Goal: Task Accomplishment & Management: Use online tool/utility

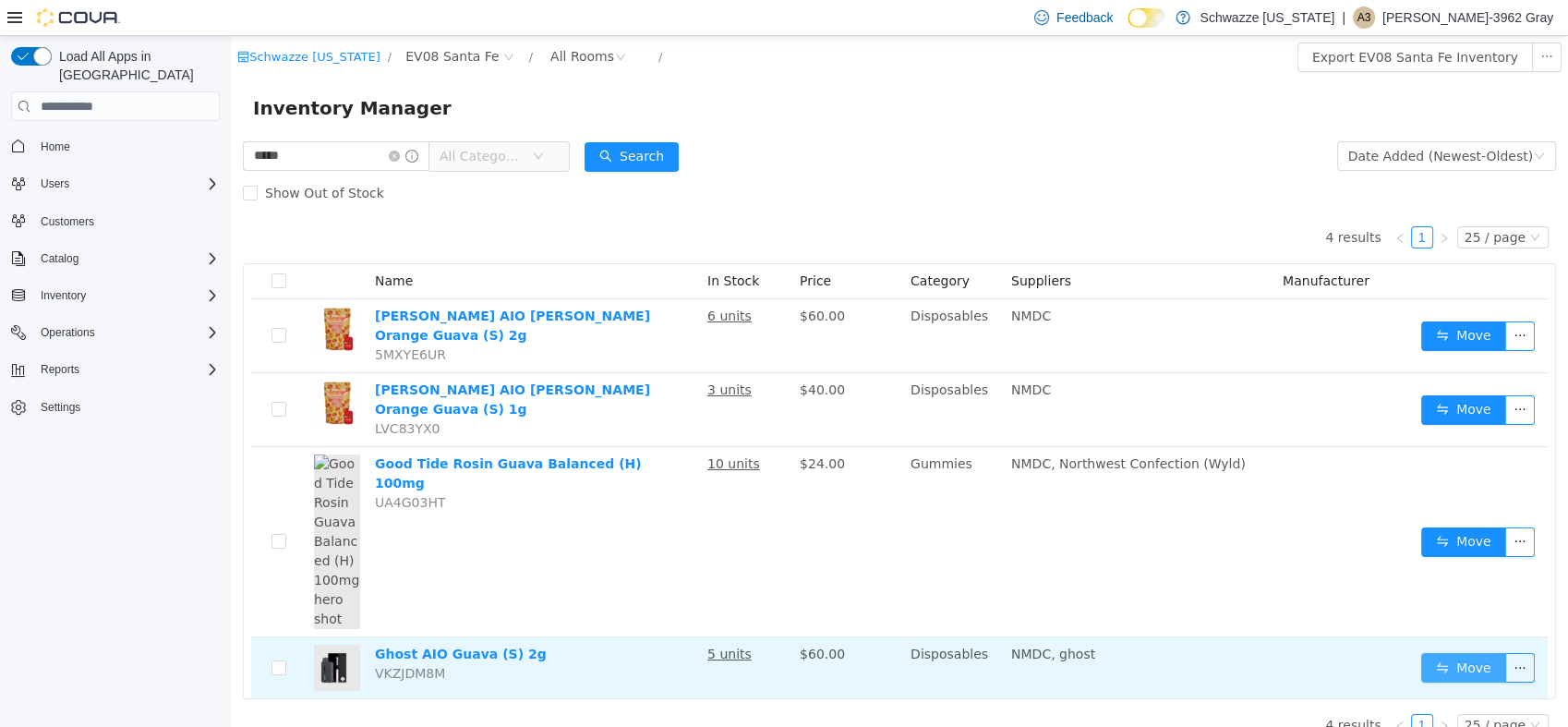
click at [1434, 653] on button "Move" at bounding box center [1464, 668] width 85 height 30
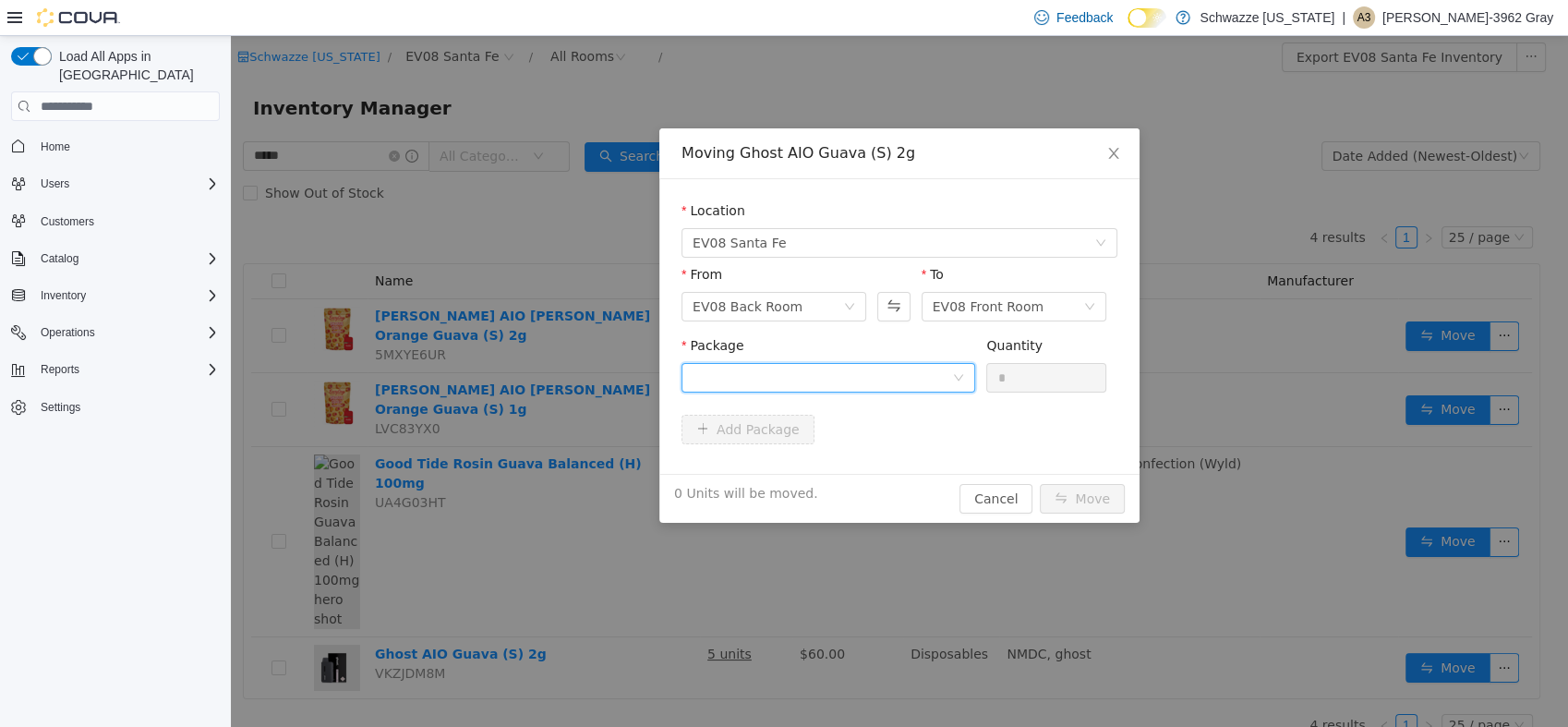
click at [799, 367] on div at bounding box center [822, 377] width 259 height 28
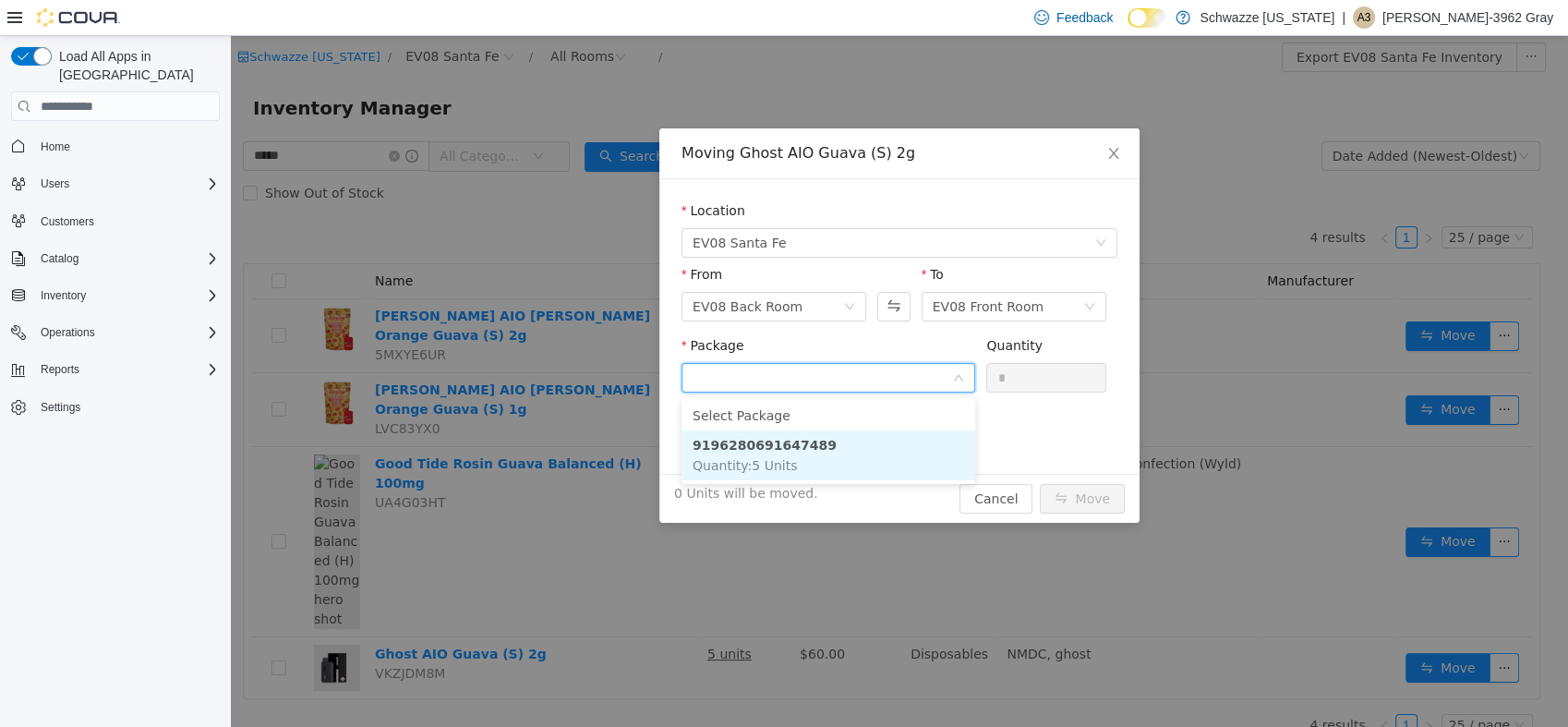
click at [793, 472] on li "9196280691647489 Quantity : 5 Units" at bounding box center [828, 456] width 294 height 50
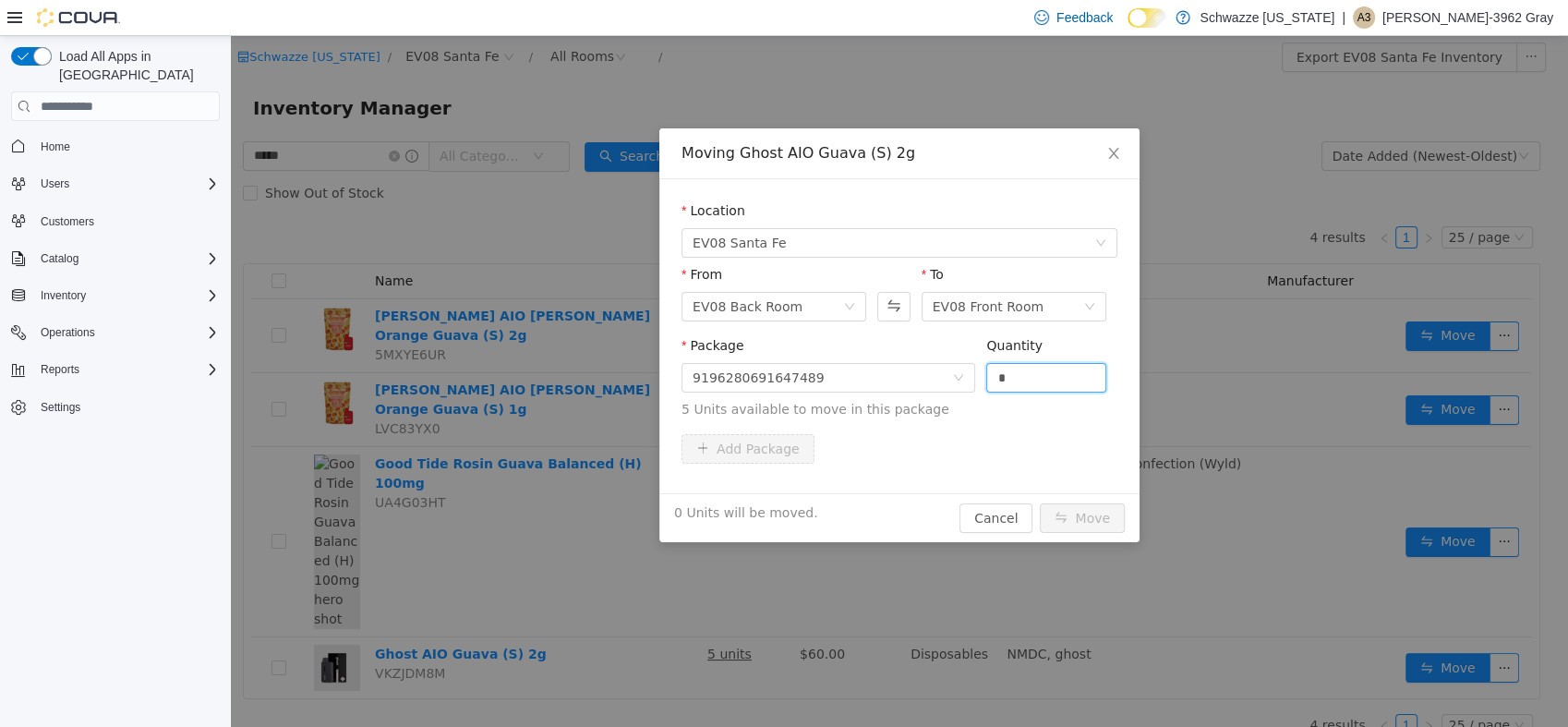
drag, startPoint x: 1055, startPoint y: 367, endPoint x: 717, endPoint y: 410, distance: 340.7
click at [717, 410] on span "Package 9196280691647489 Quantity * 5 Units available to move in this package" at bounding box center [899, 378] width 436 height 81
type input "*"
click at [1040, 504] on button "Move" at bounding box center [1082, 518] width 85 height 30
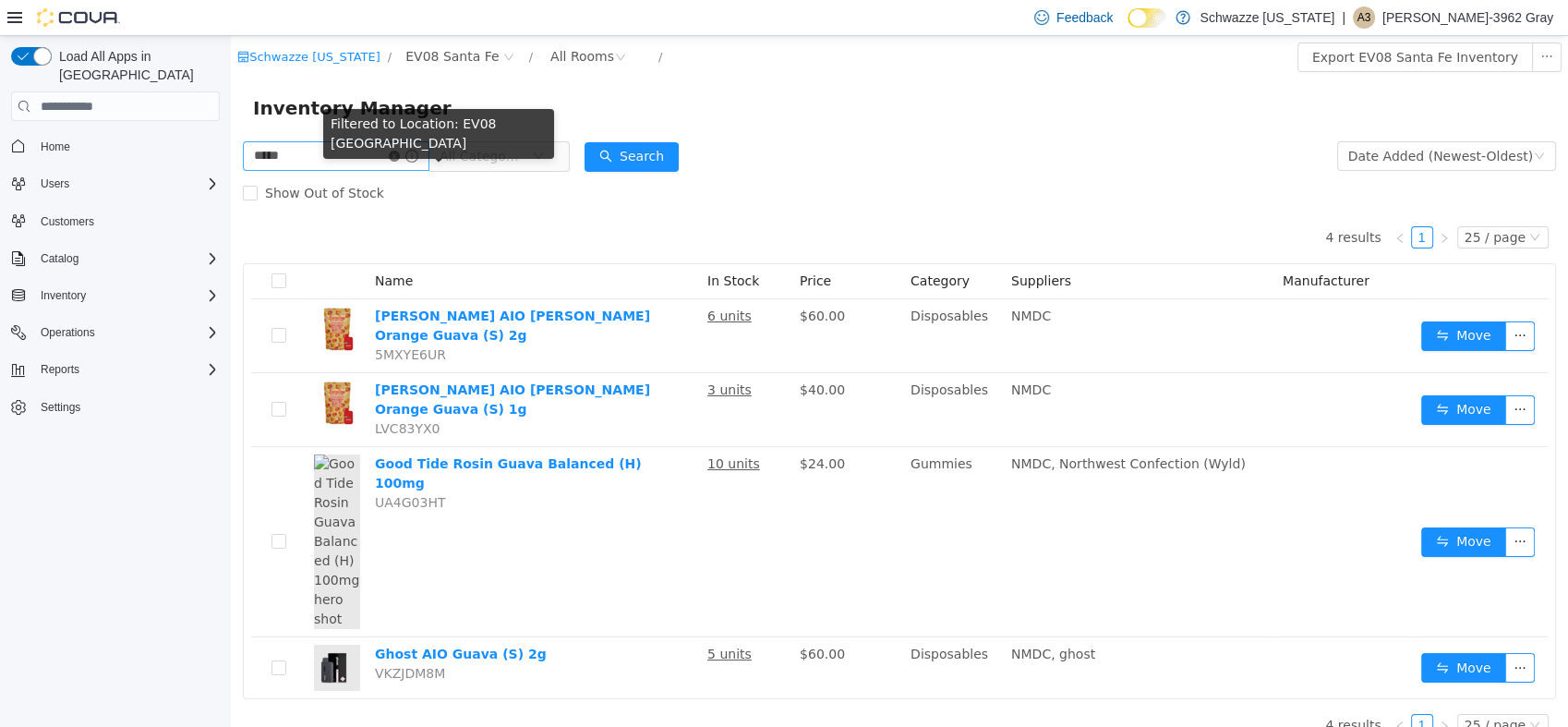
click at [400, 156] on icon "icon: close-circle" at bounding box center [394, 156] width 11 height 11
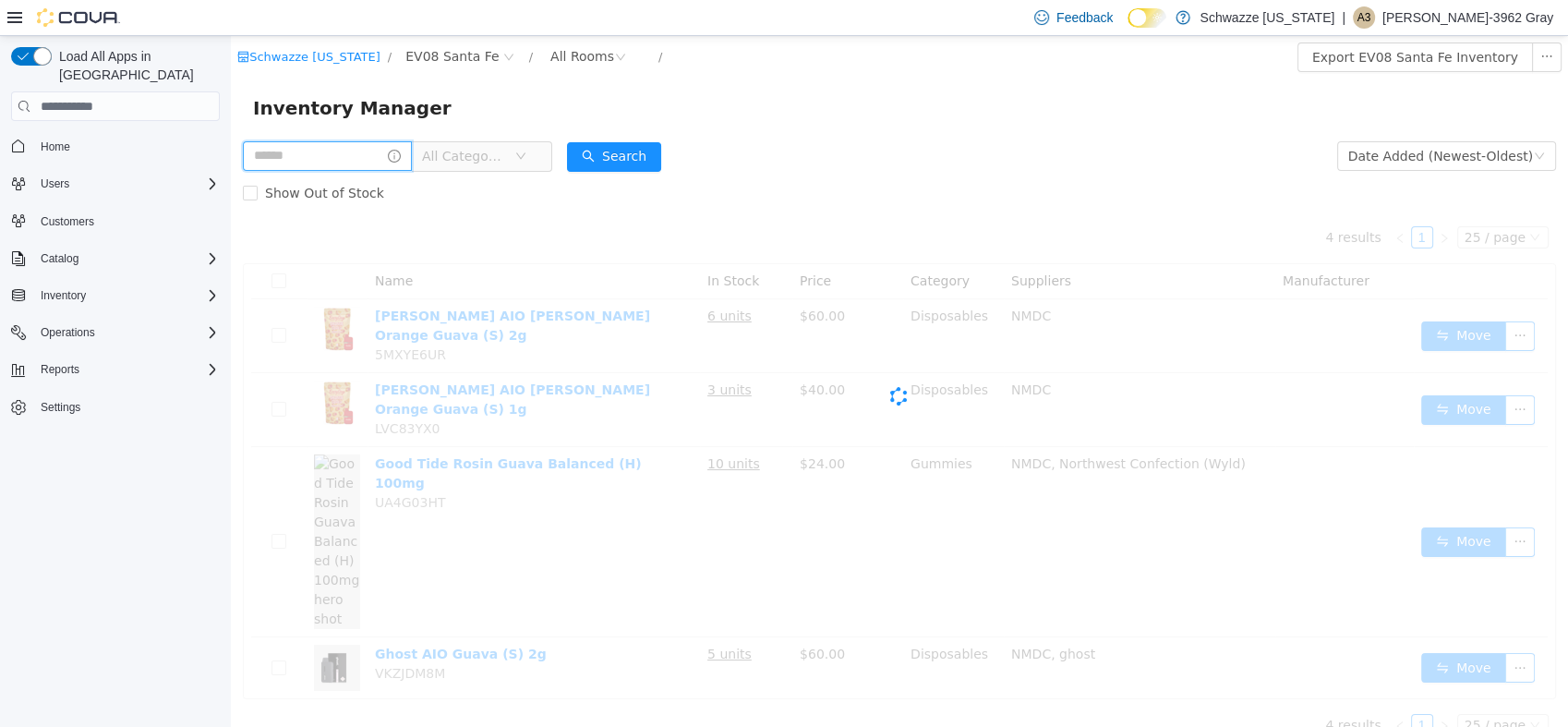
click at [369, 152] on input "text" at bounding box center [327, 156] width 169 height 30
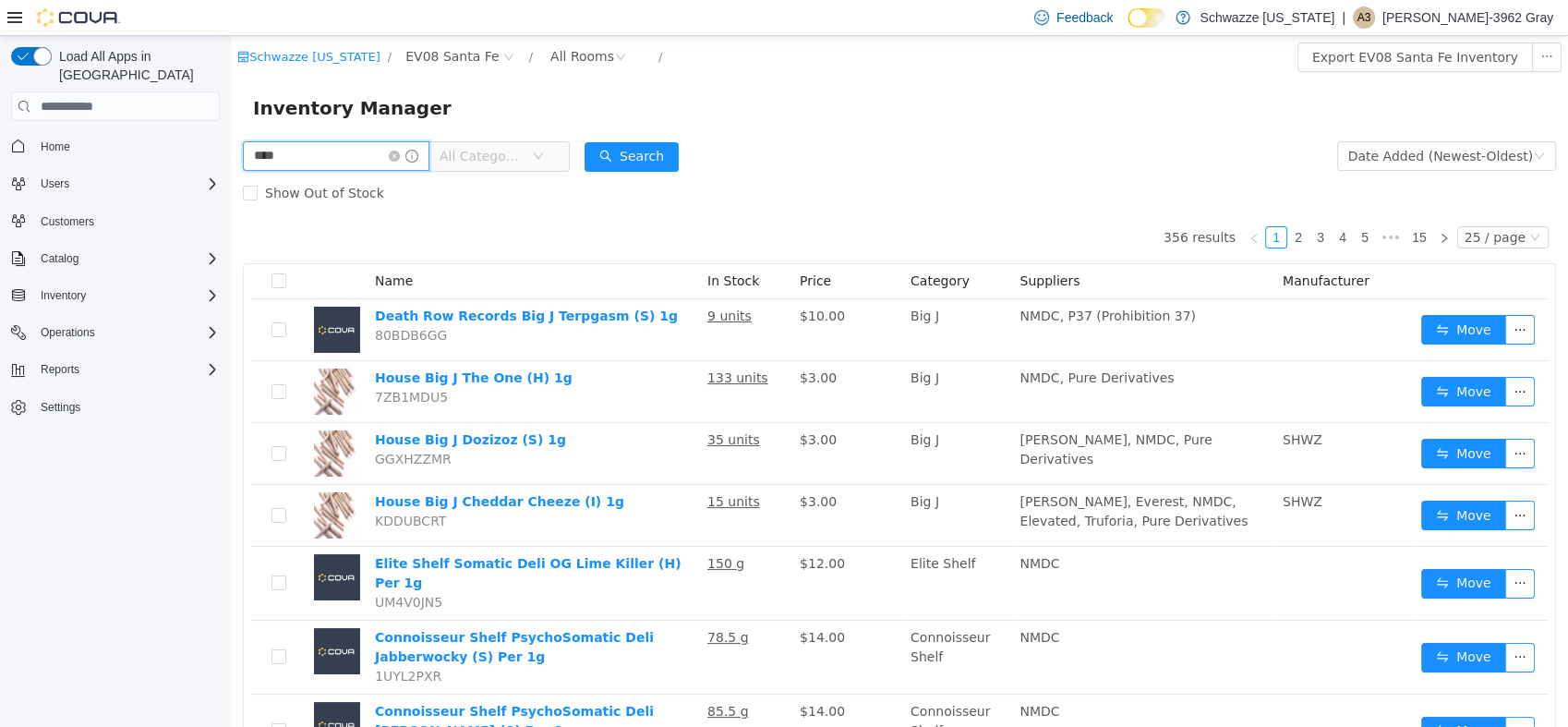
type input "****"
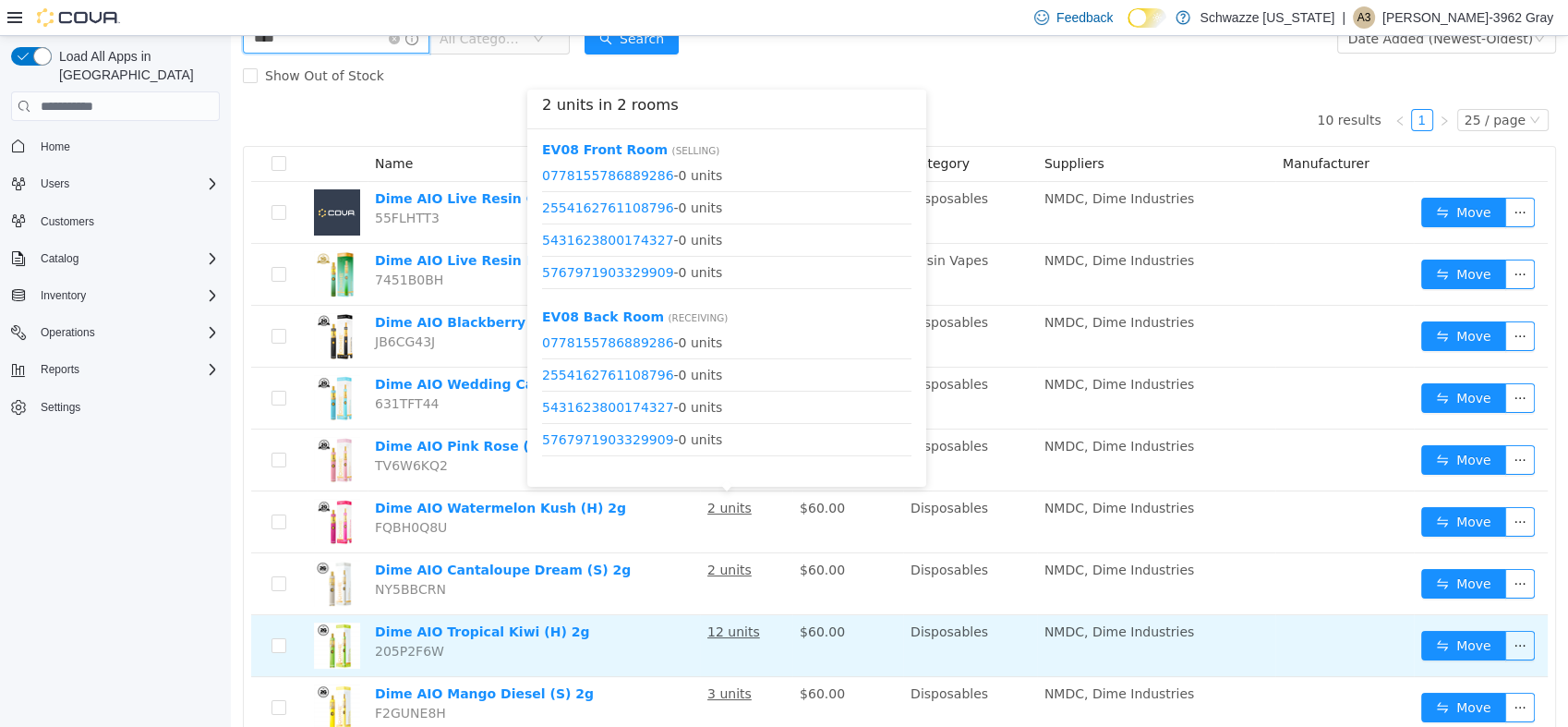
scroll to position [205, 0]
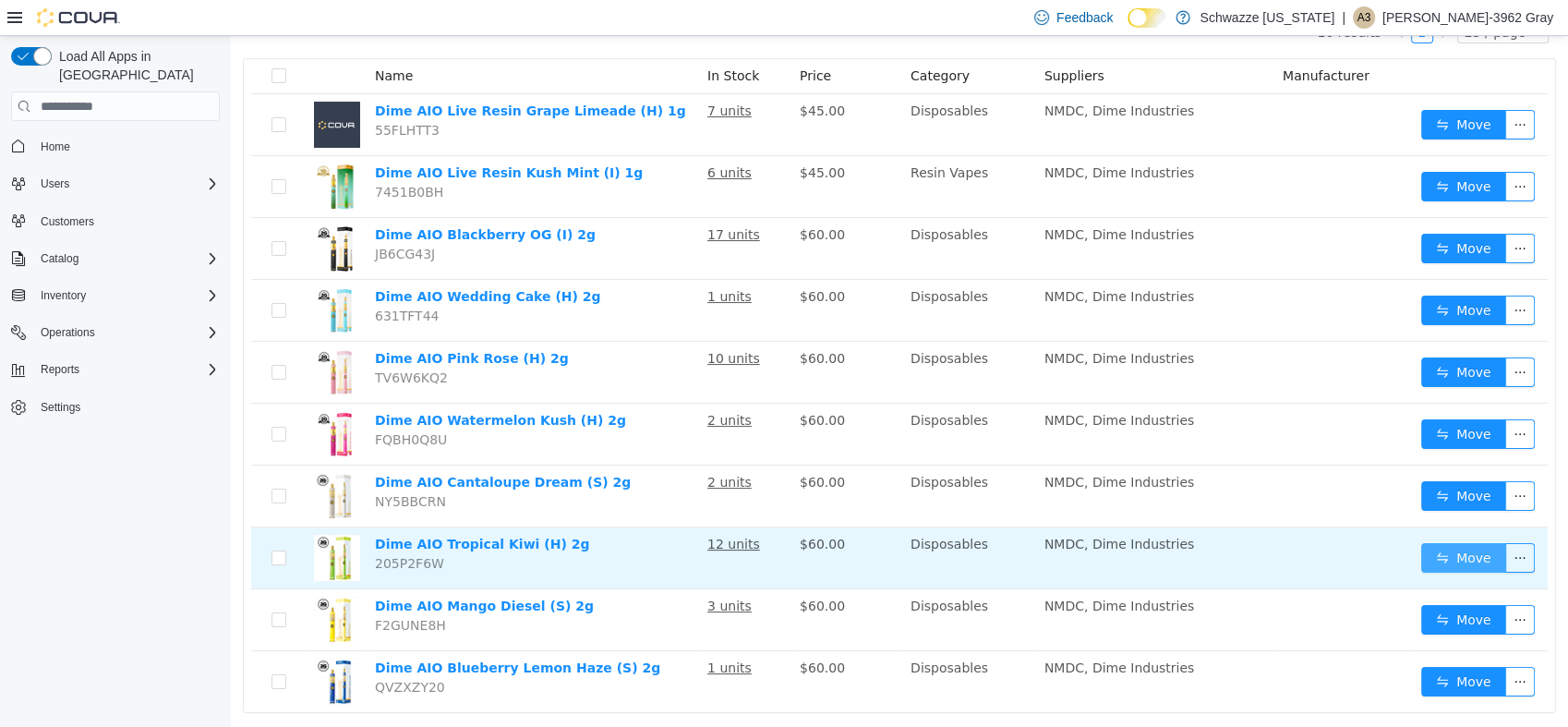
click at [1434, 555] on button "Move" at bounding box center [1464, 557] width 85 height 30
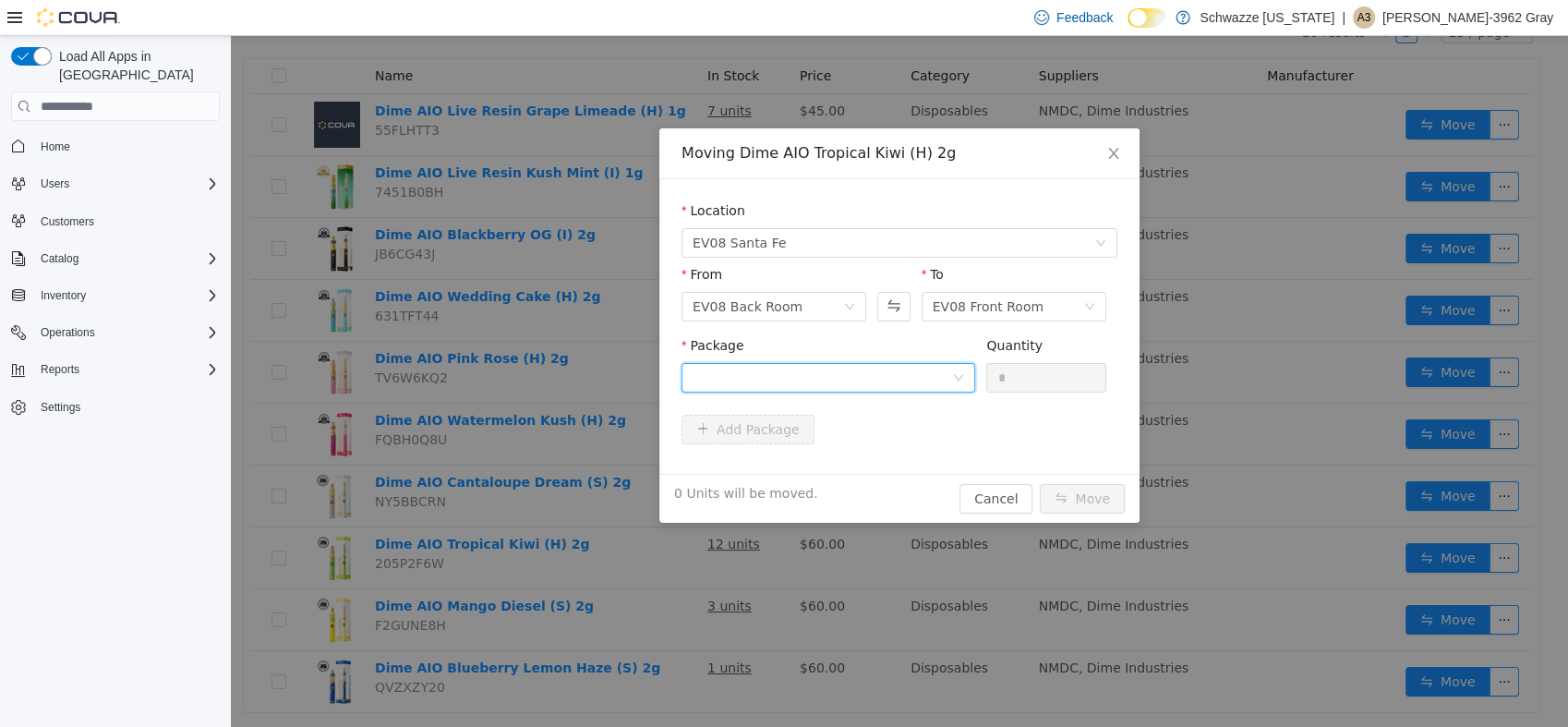
click at [935, 376] on div at bounding box center [822, 377] width 259 height 28
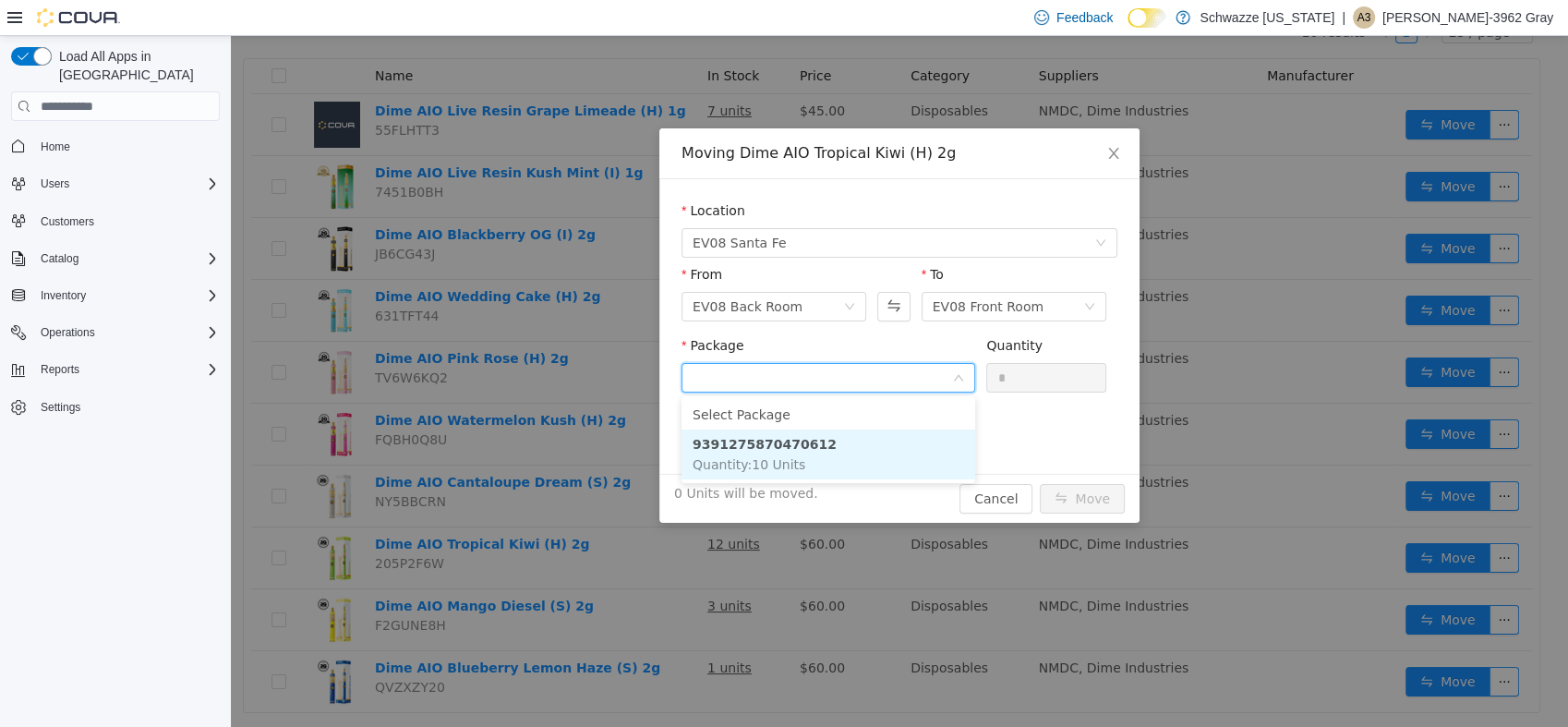
click at [919, 439] on li "9391275870470612 Quantity : 10 Units" at bounding box center [828, 455] width 294 height 50
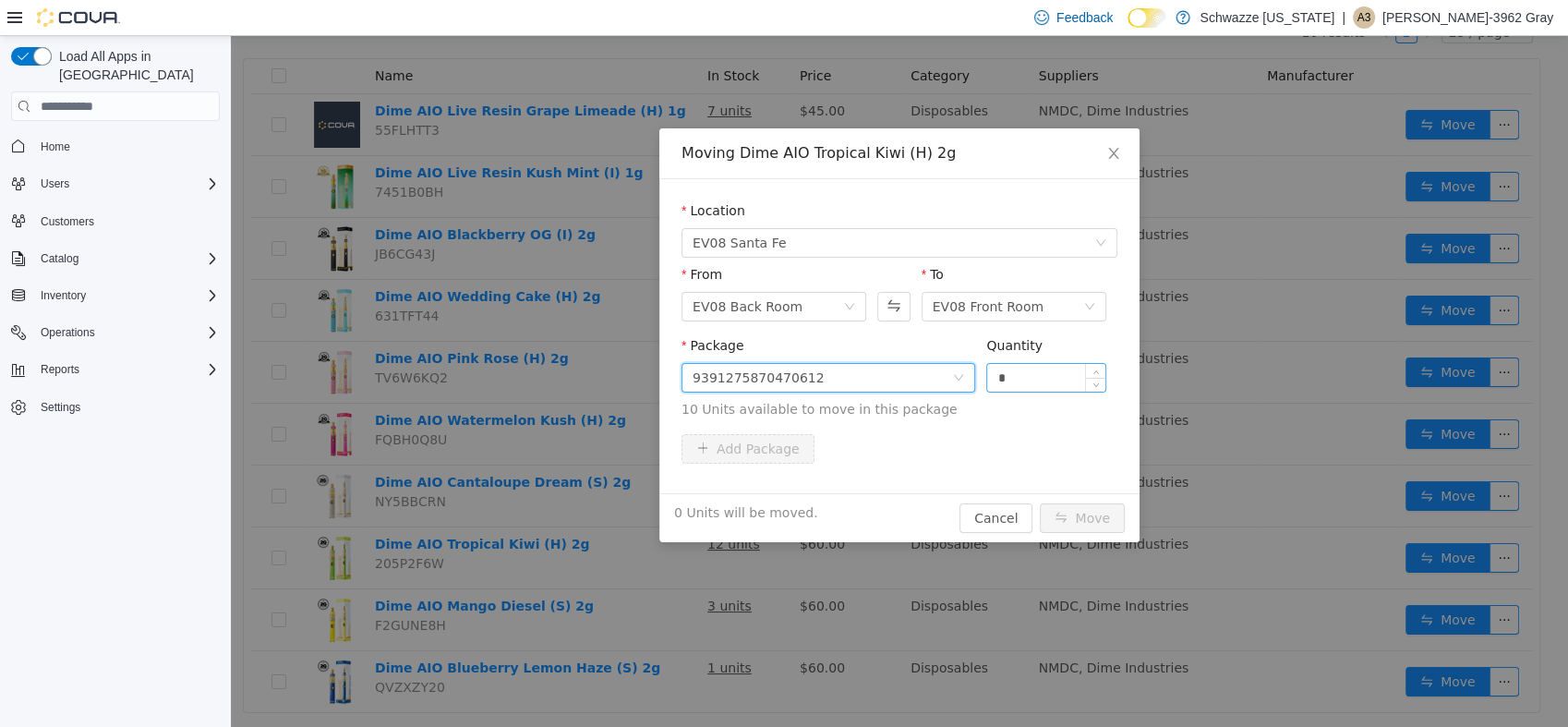
click at [1026, 372] on input "*" at bounding box center [1045, 377] width 118 height 28
type input "**"
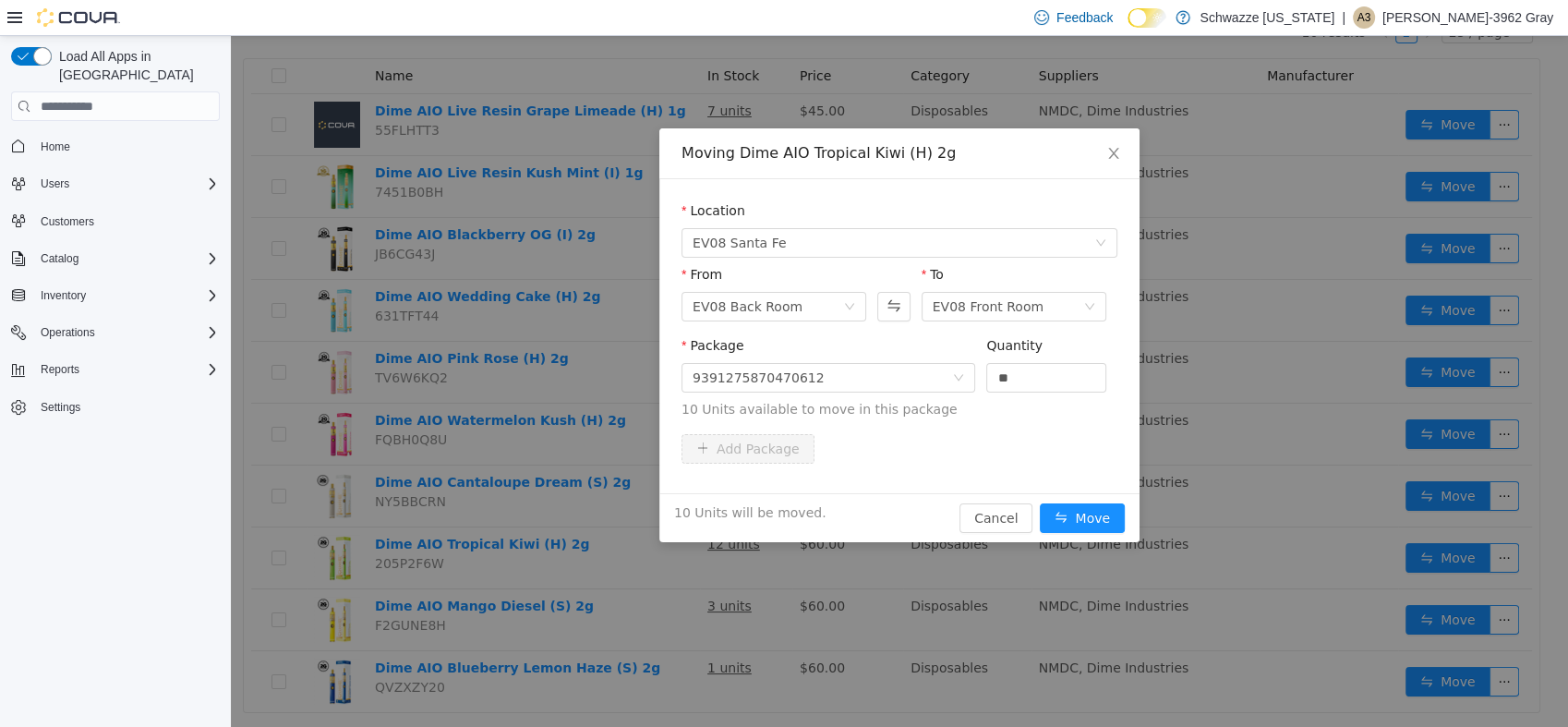
click at [869, 470] on div "Location EV08 [GEOGRAPHIC_DATA] From EV08 Back Room To EV08 Front Room Package …" at bounding box center [900, 336] width 481 height 314
click at [1099, 514] on button "Move" at bounding box center [1082, 518] width 85 height 30
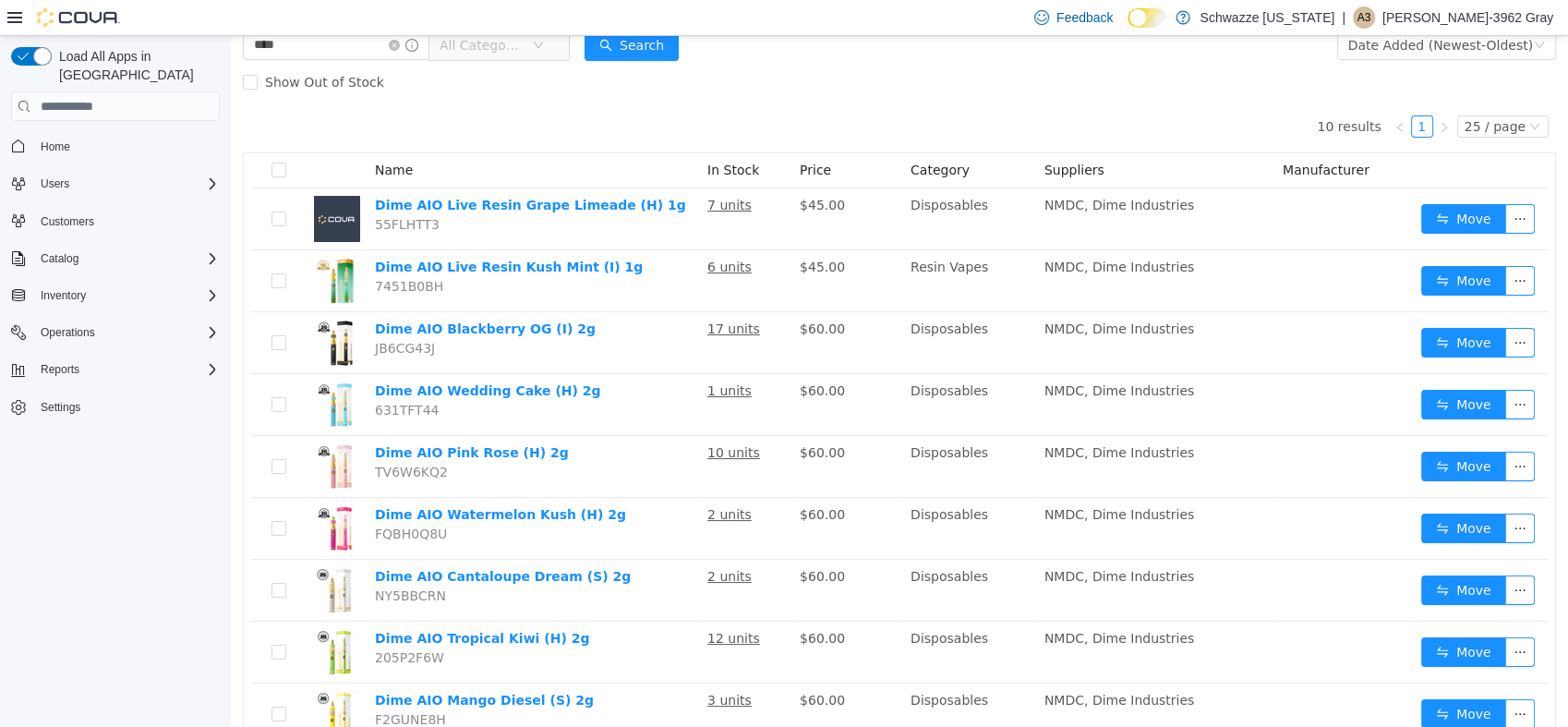
scroll to position [0, 0]
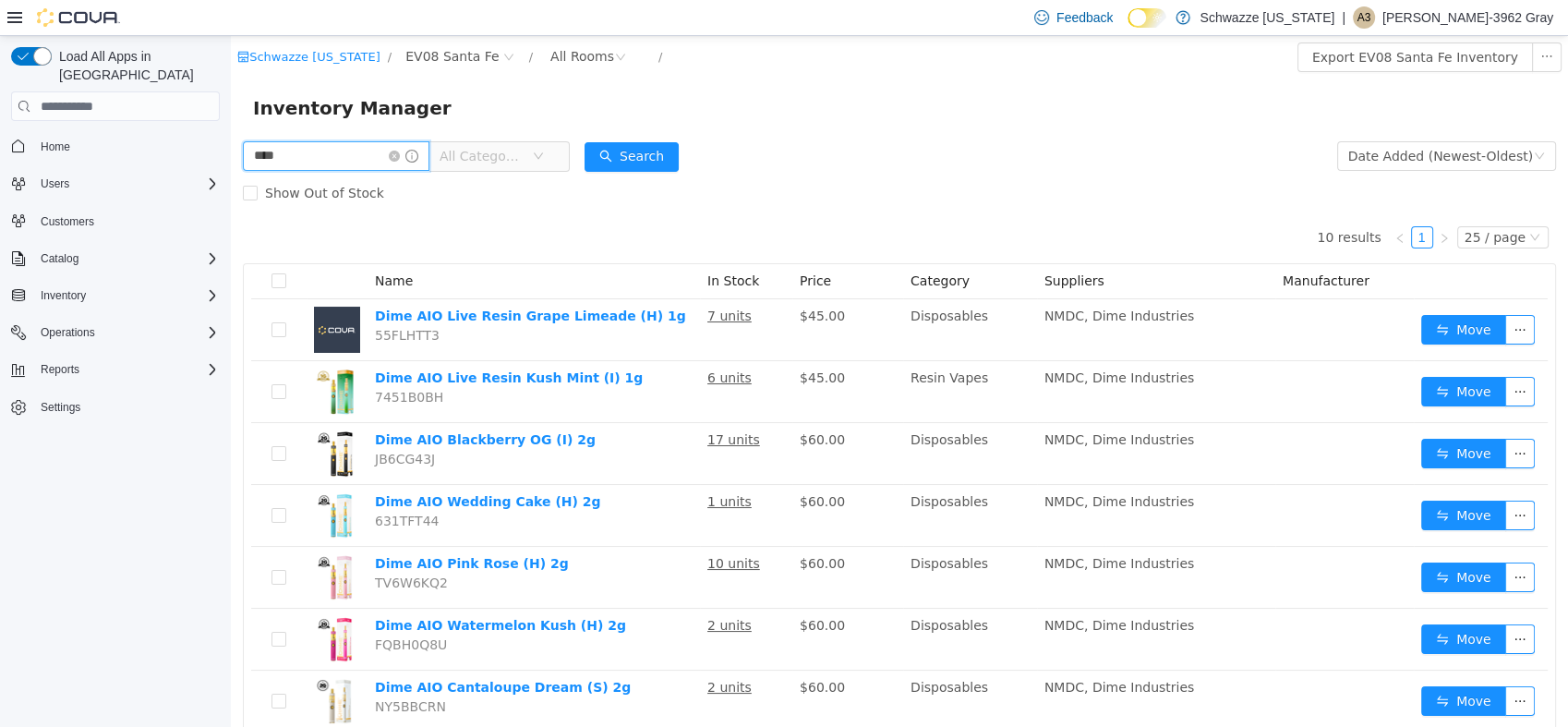
drag, startPoint x: 352, startPoint y: 162, endPoint x: -5, endPoint y: 198, distance: 358.8
click at [231, 198] on html "Schwazze [US_STATE] / EV08 Santa Fe / All Rooms / Export EV08 Santa Fe Inventor…" at bounding box center [899, 382] width 1337 height 692
type input "****"
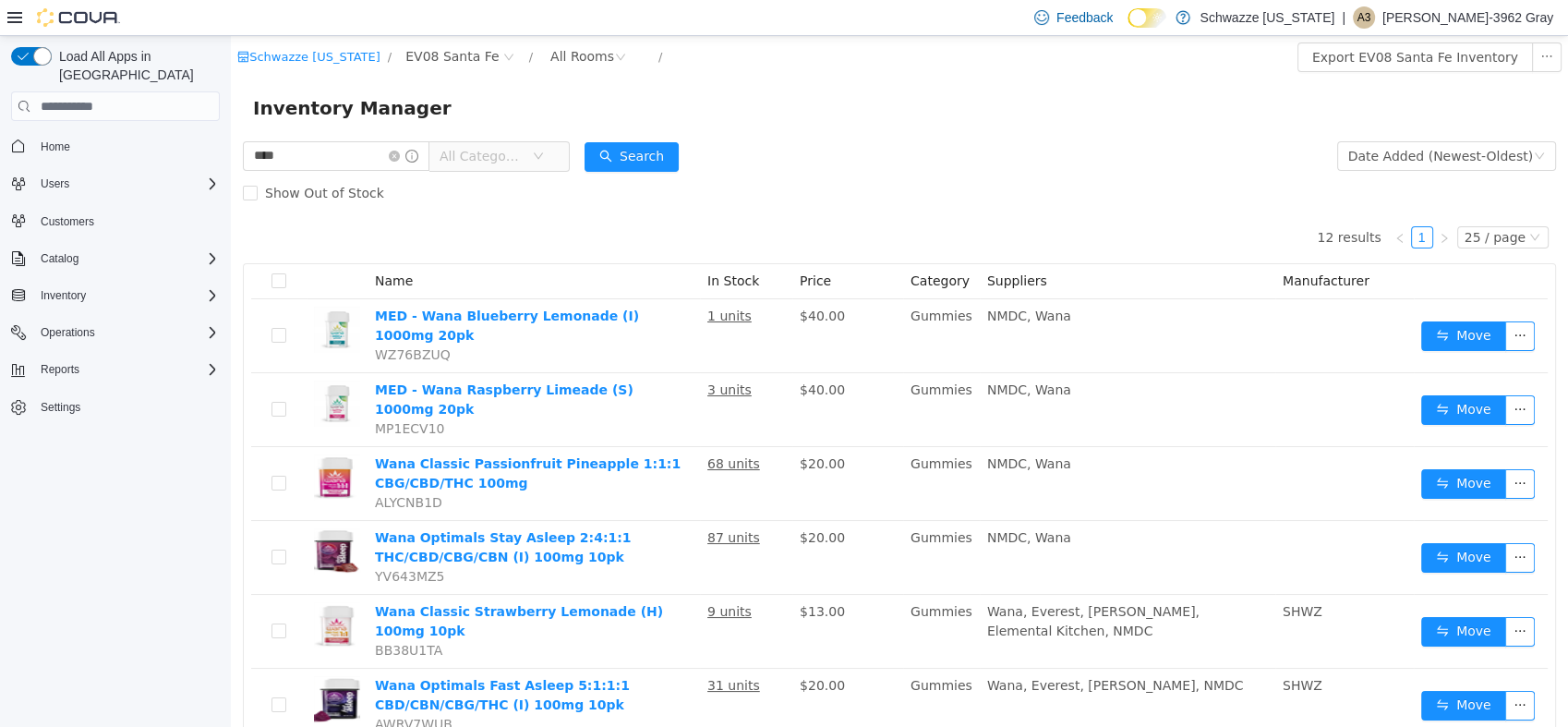
click at [1156, 185] on div "Show Out of Stock" at bounding box center [900, 193] width 1313 height 37
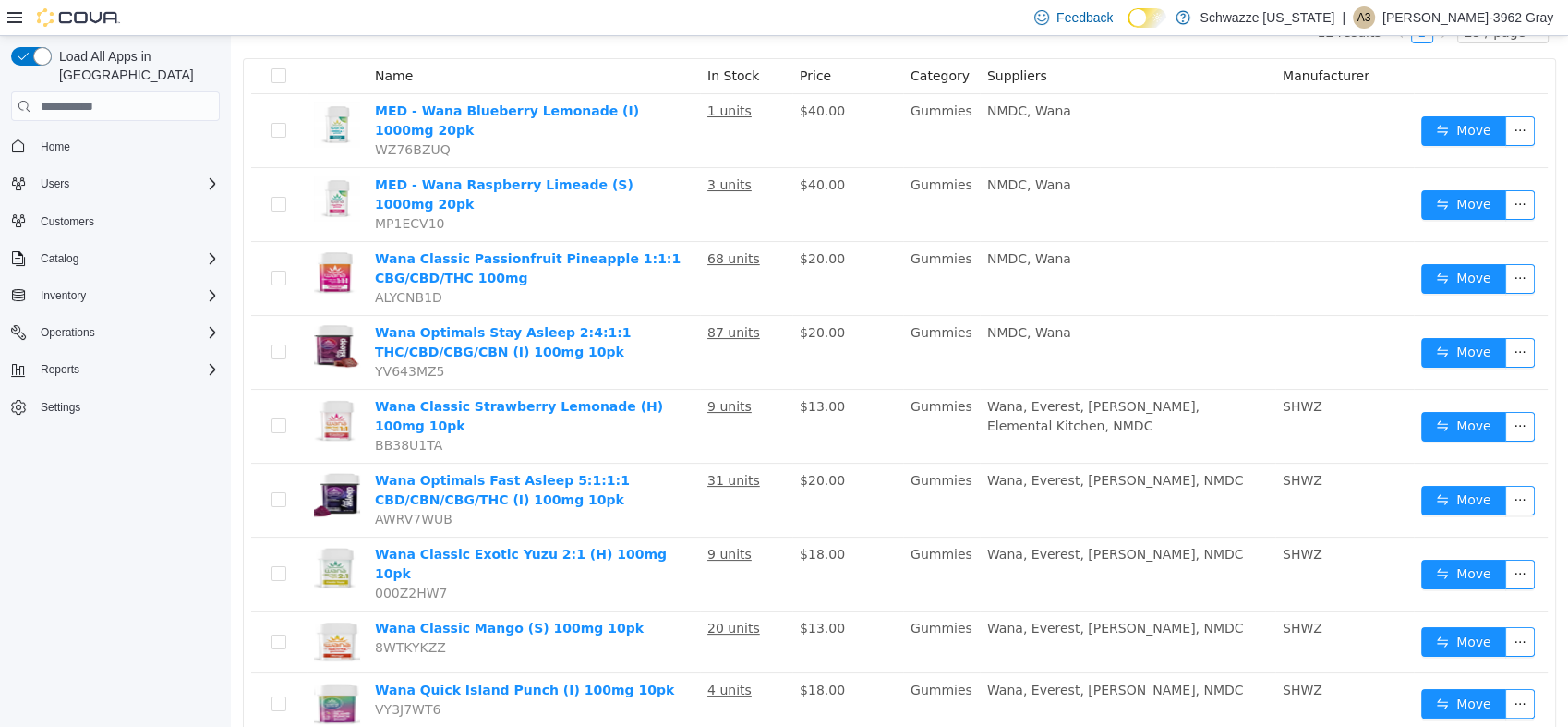
scroll to position [414, 0]
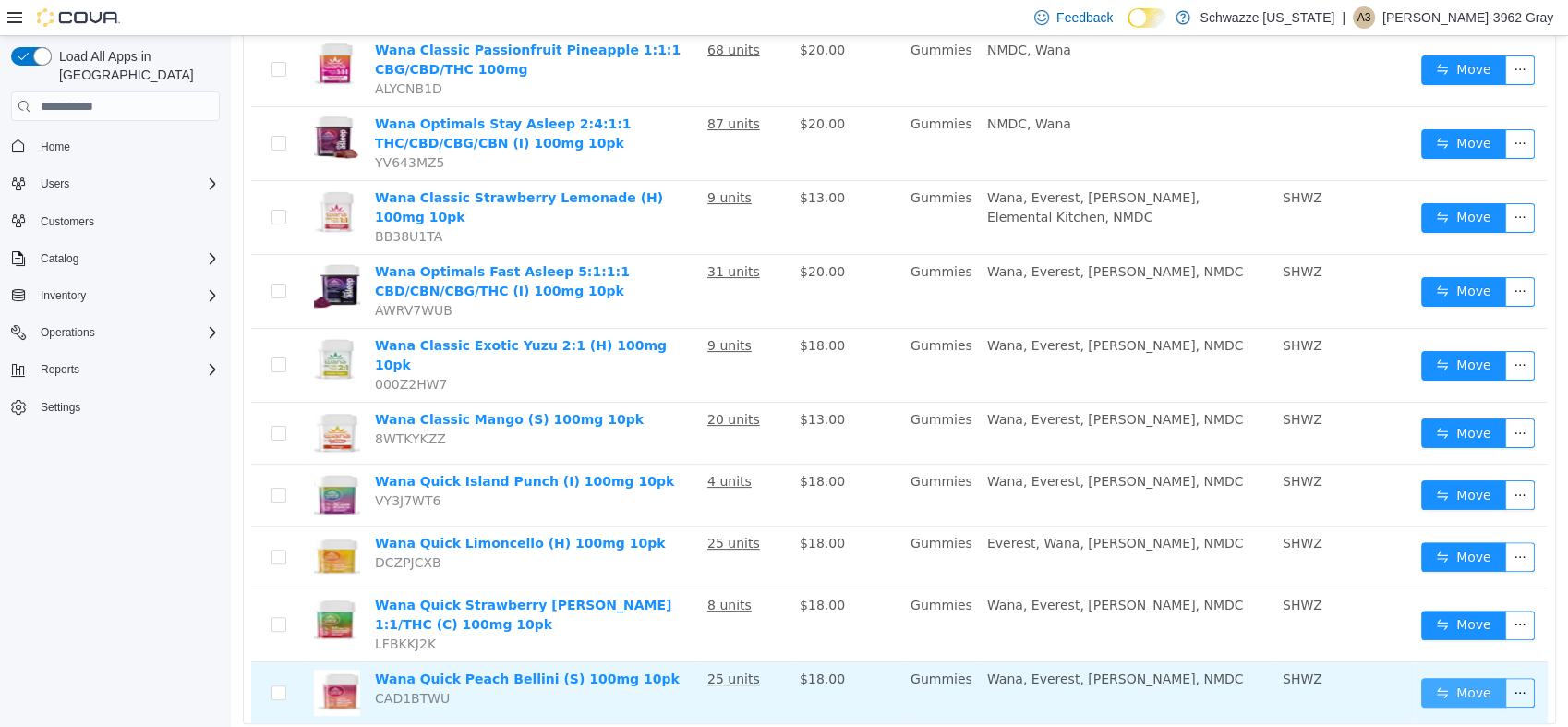
click at [1469, 678] on button "Move" at bounding box center [1464, 693] width 85 height 30
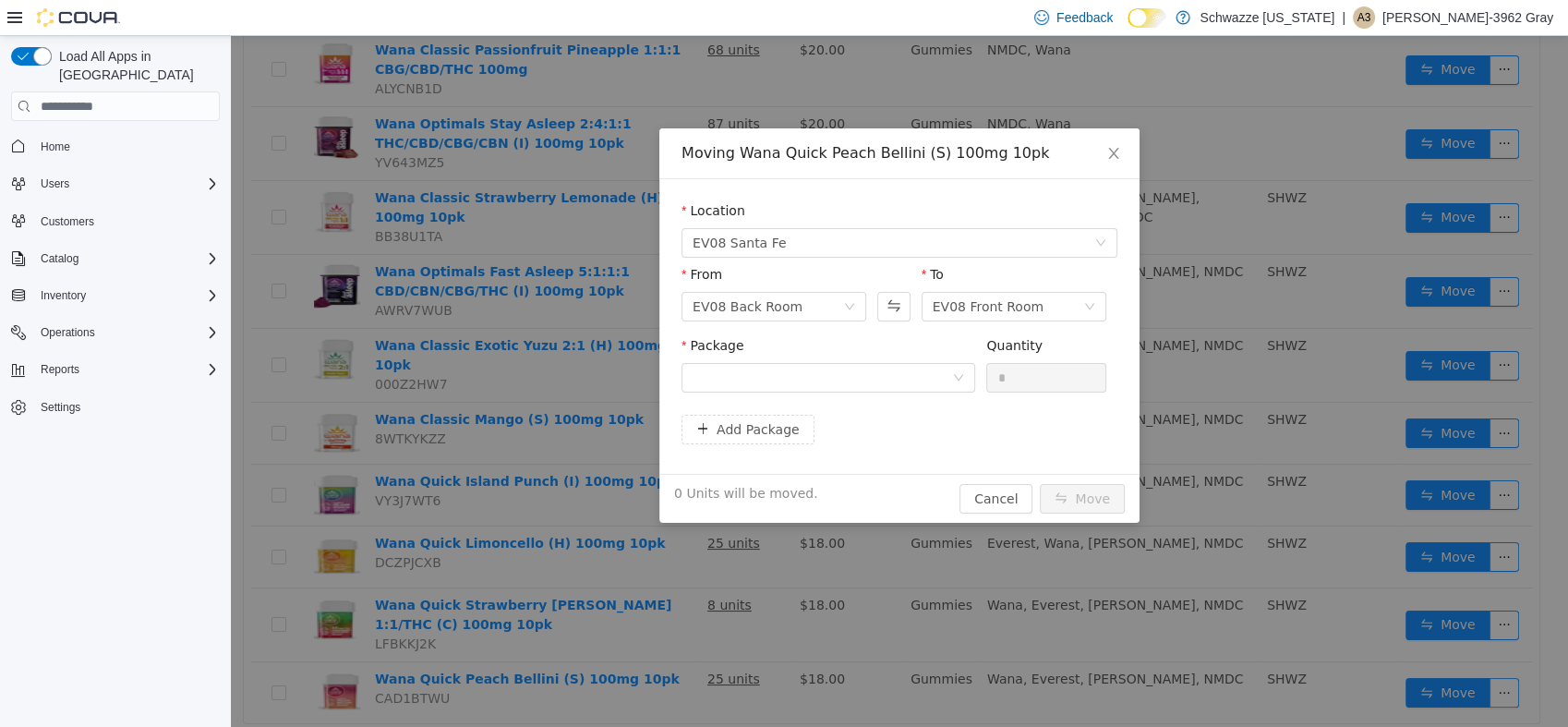
click at [850, 360] on div "Package" at bounding box center [828, 350] width 294 height 27
click at [847, 381] on div at bounding box center [822, 377] width 259 height 28
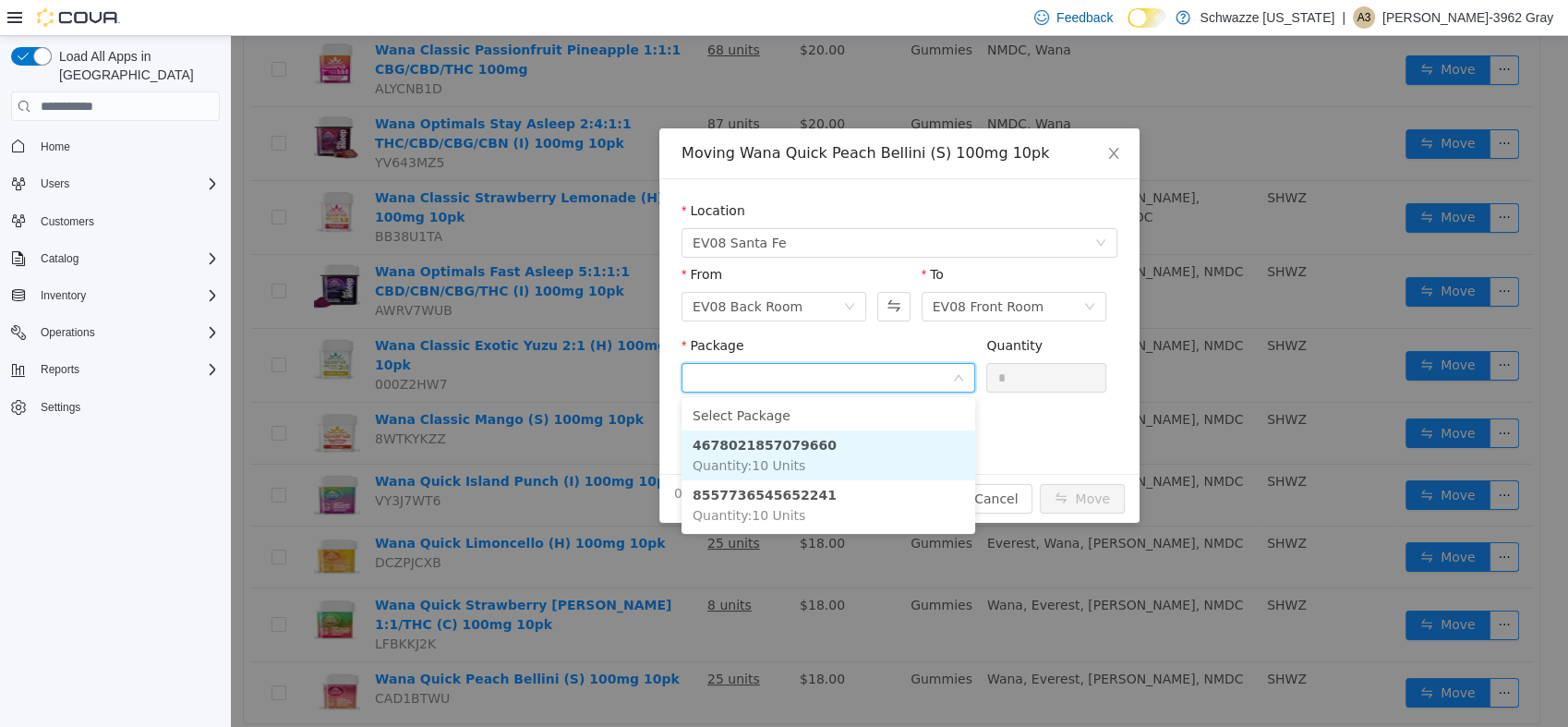
click at [838, 446] on li "4678021857079660 Quantity : 10 Units" at bounding box center [828, 456] width 294 height 50
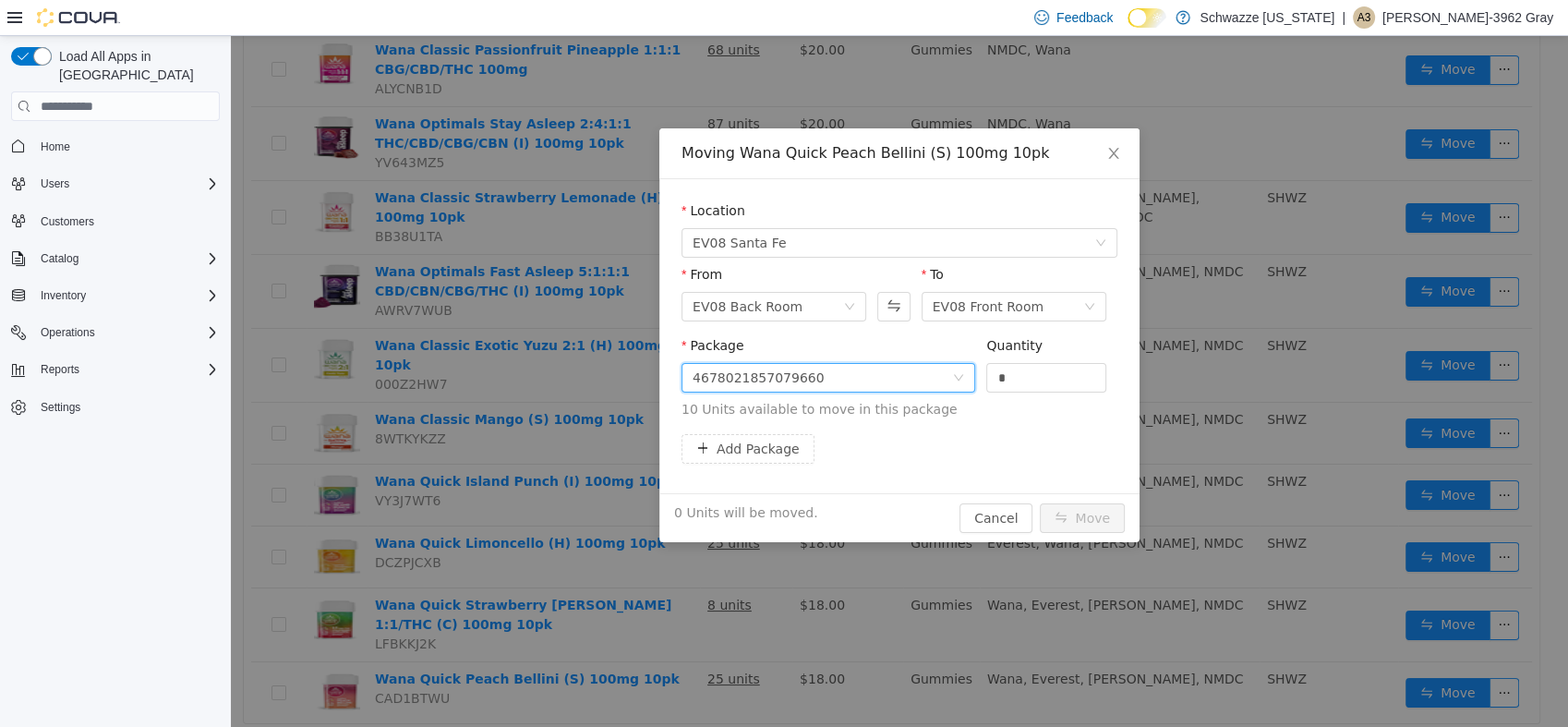
drag, startPoint x: 1056, startPoint y: 375, endPoint x: 726, endPoint y: 419, distance: 332.9
click at [726, 419] on span "Package 4678021857079660 Quantity * 10 Units available to move in this package" at bounding box center [899, 378] width 436 height 81
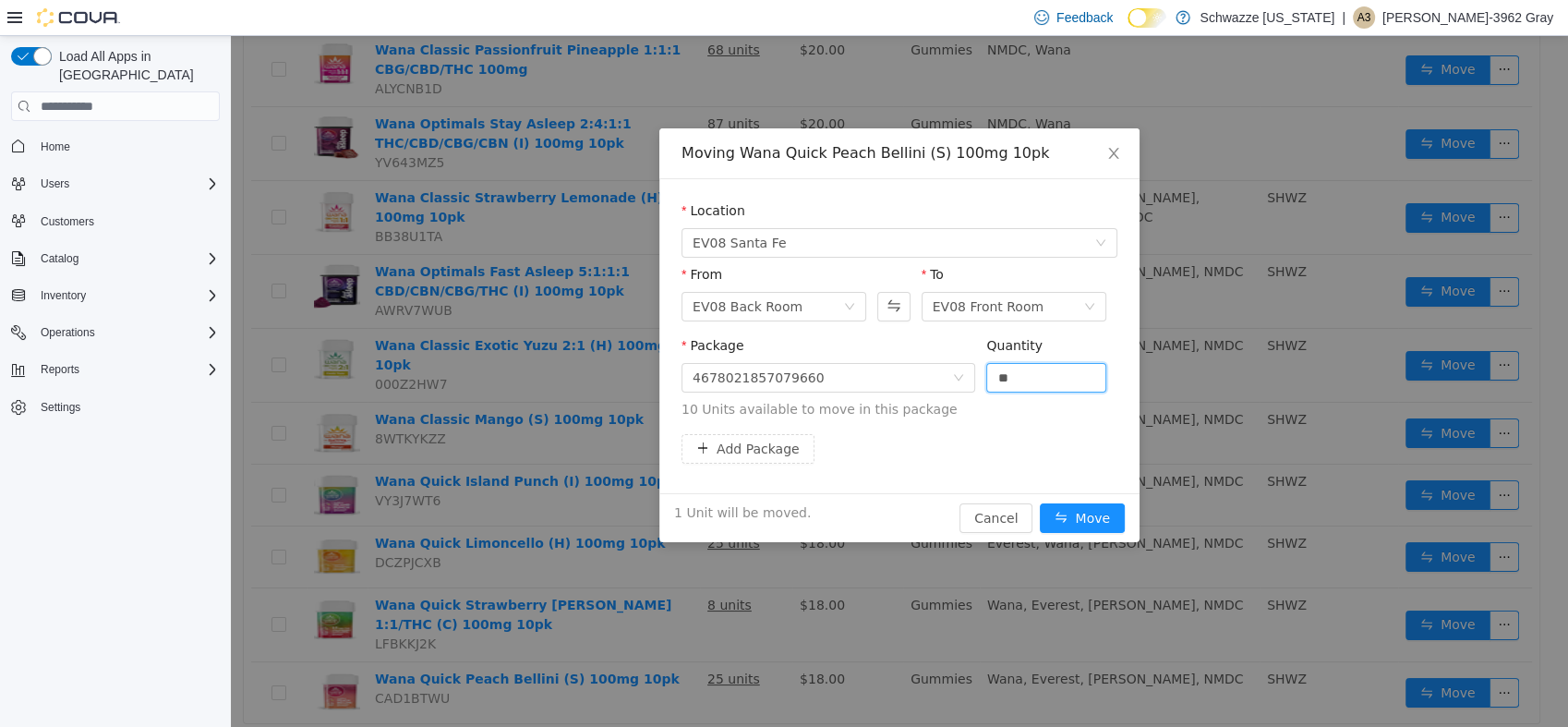
type input "**"
click at [1040, 504] on button "Move" at bounding box center [1082, 518] width 85 height 30
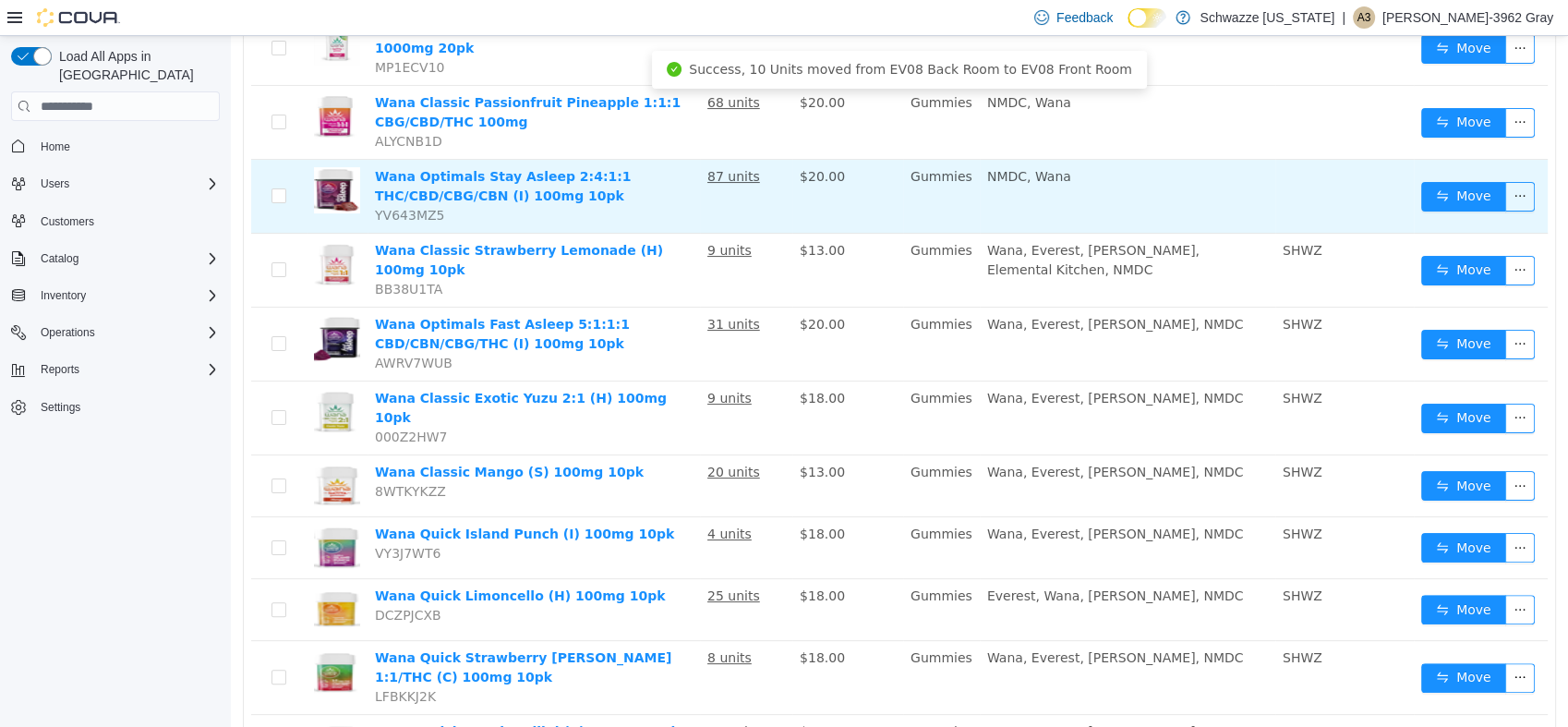
scroll to position [311, 0]
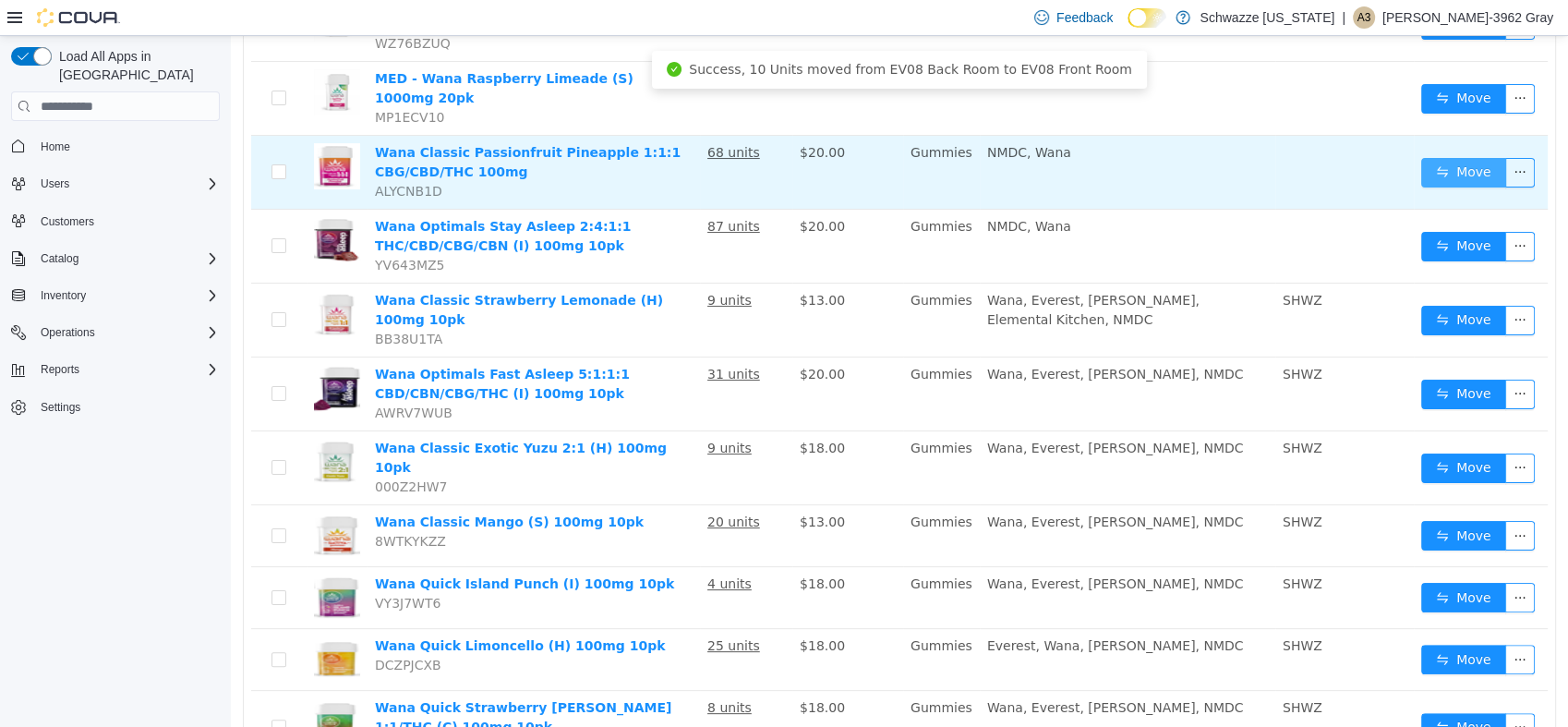
click at [1422, 160] on button "Move" at bounding box center [1464, 172] width 85 height 30
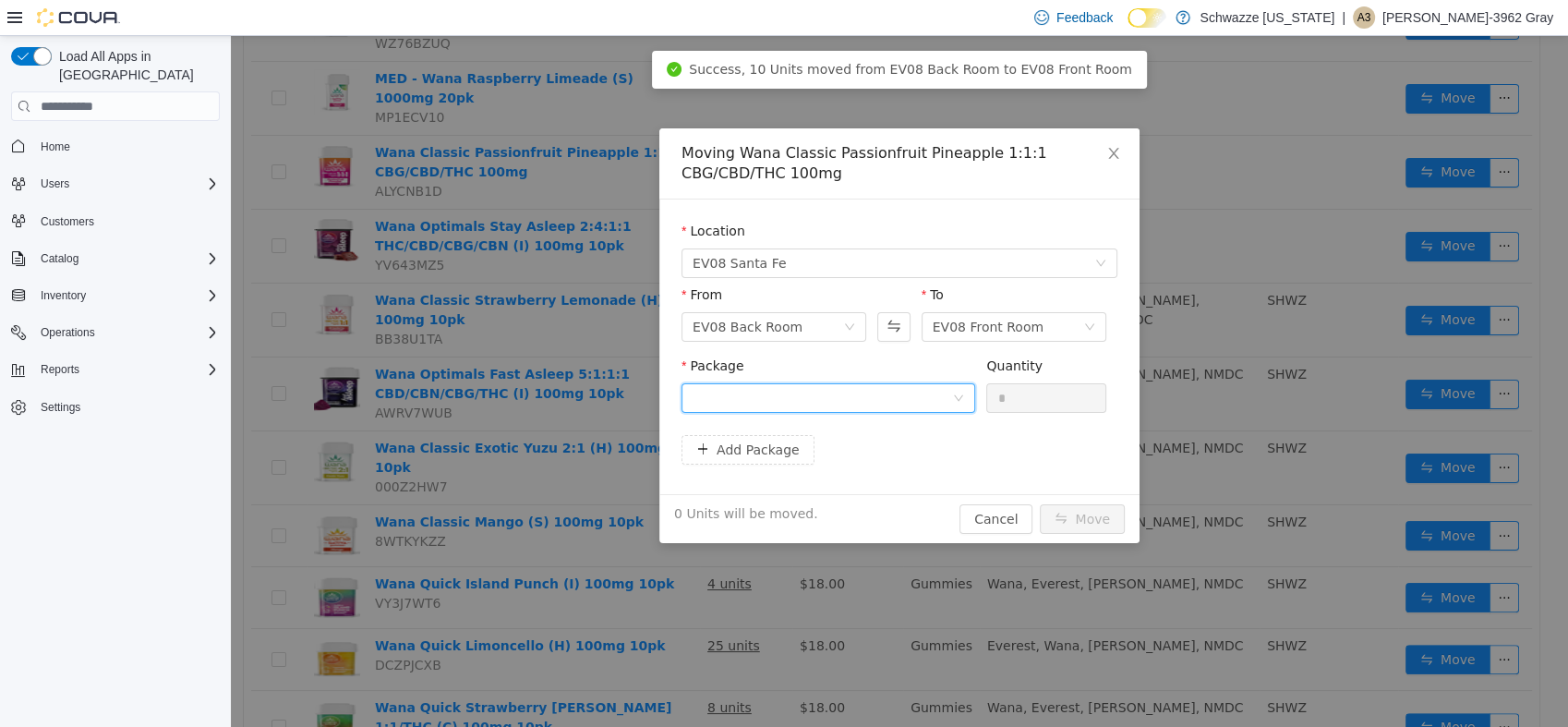
click at [785, 407] on div at bounding box center [822, 398] width 259 height 28
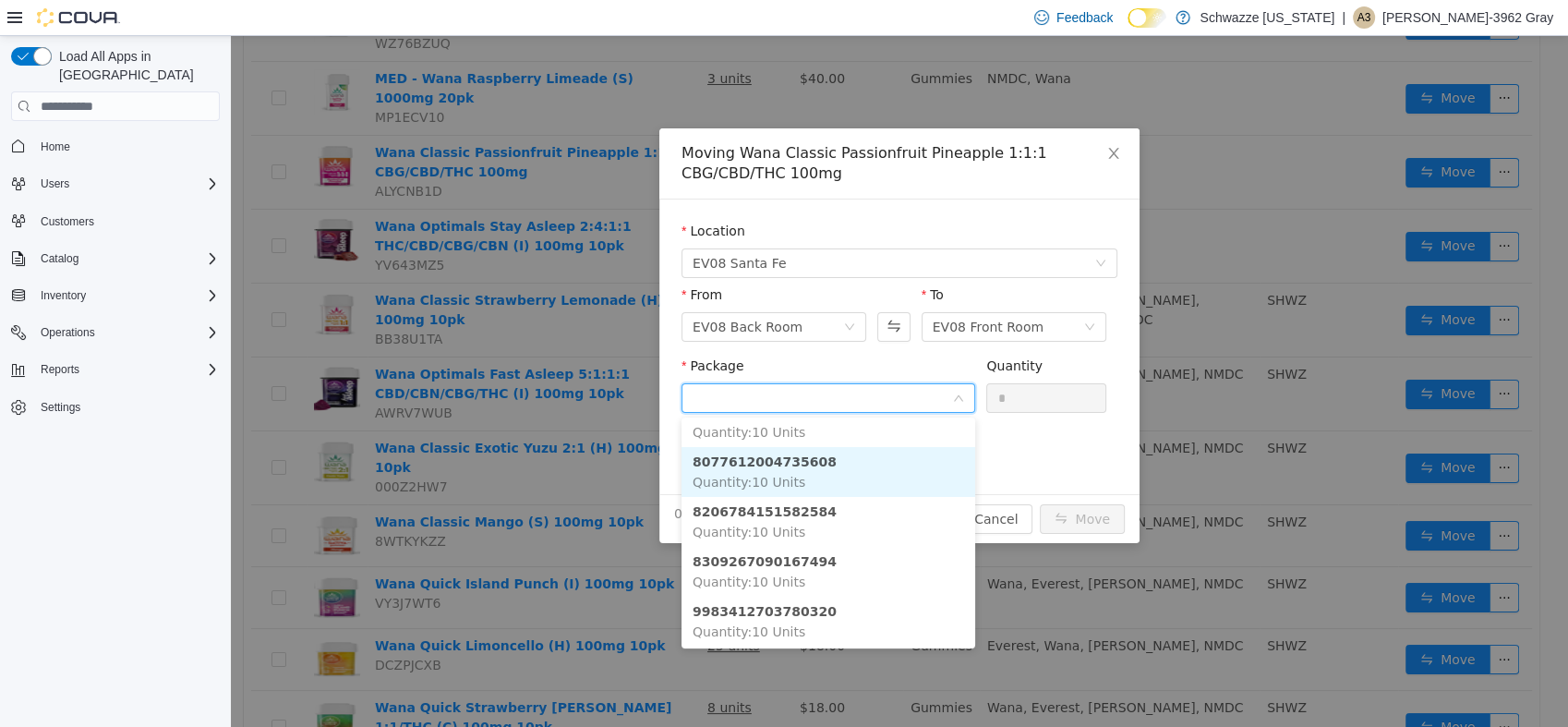
scroll to position [104, 0]
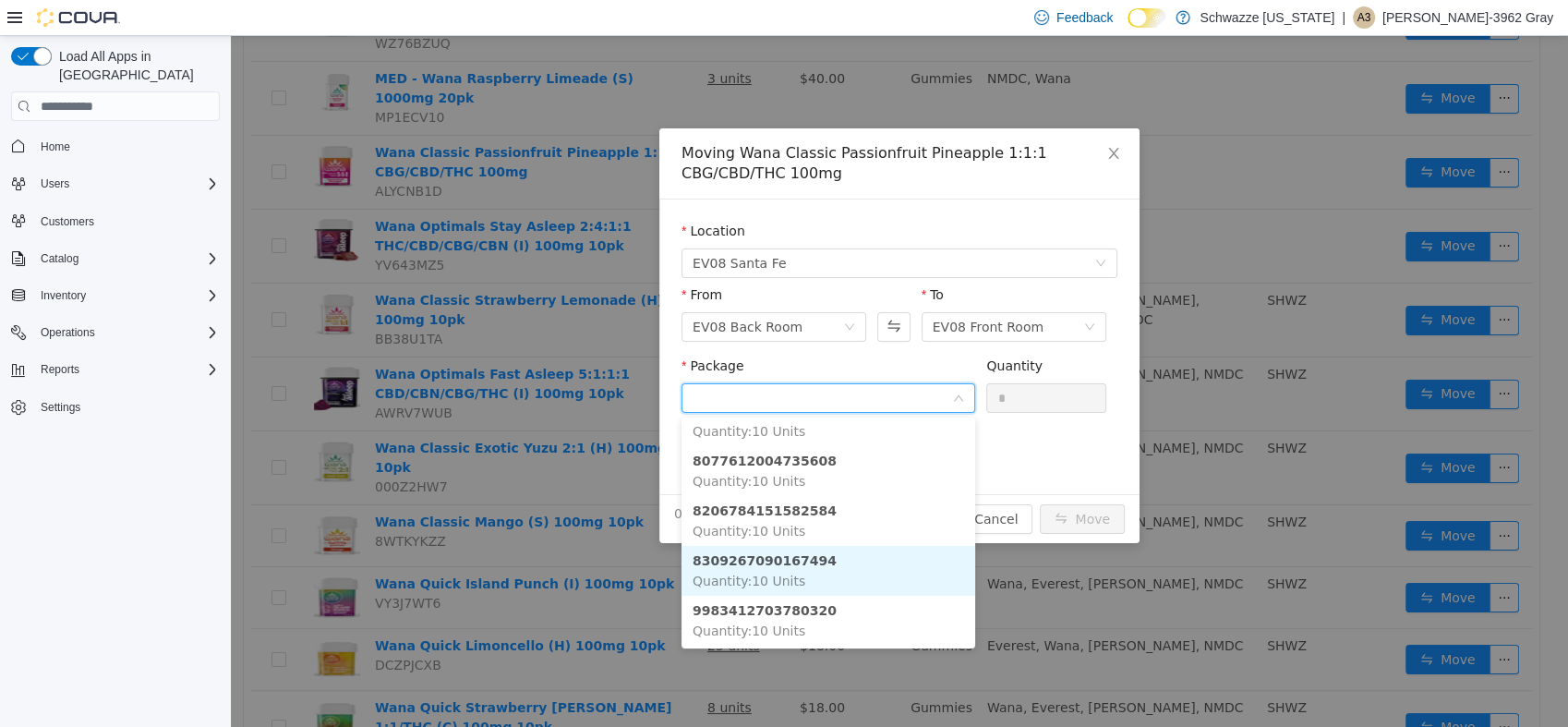
click at [803, 563] on strong "8309267090167494" at bounding box center [765, 560] width 145 height 14
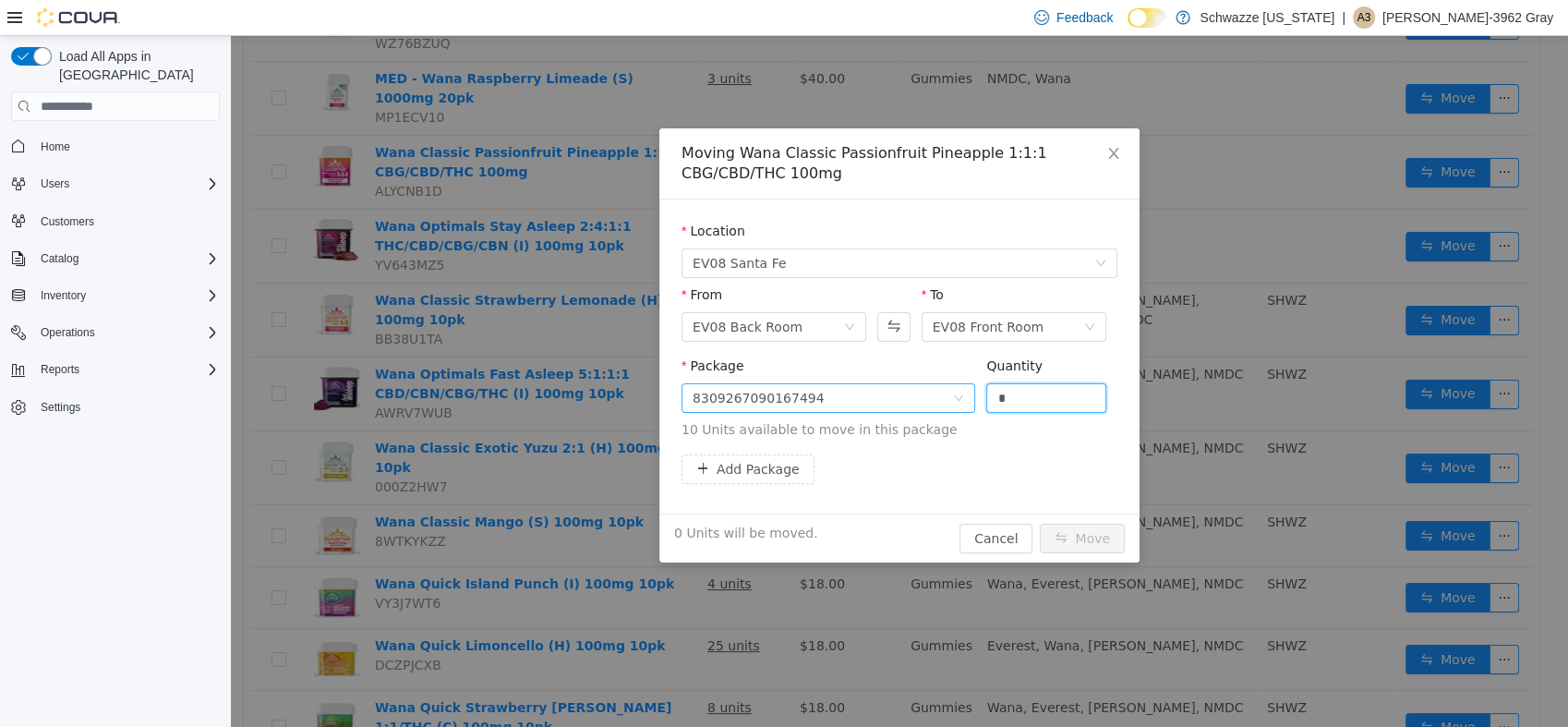
drag, startPoint x: 1019, startPoint y: 408, endPoint x: 913, endPoint y: 404, distance: 106.1
click at [913, 404] on span "Package 8309267090167494 Quantity * 10 Units available to move in this package" at bounding box center [899, 398] width 436 height 81
type input "**"
click at [1040, 524] on button "Move" at bounding box center [1082, 538] width 85 height 30
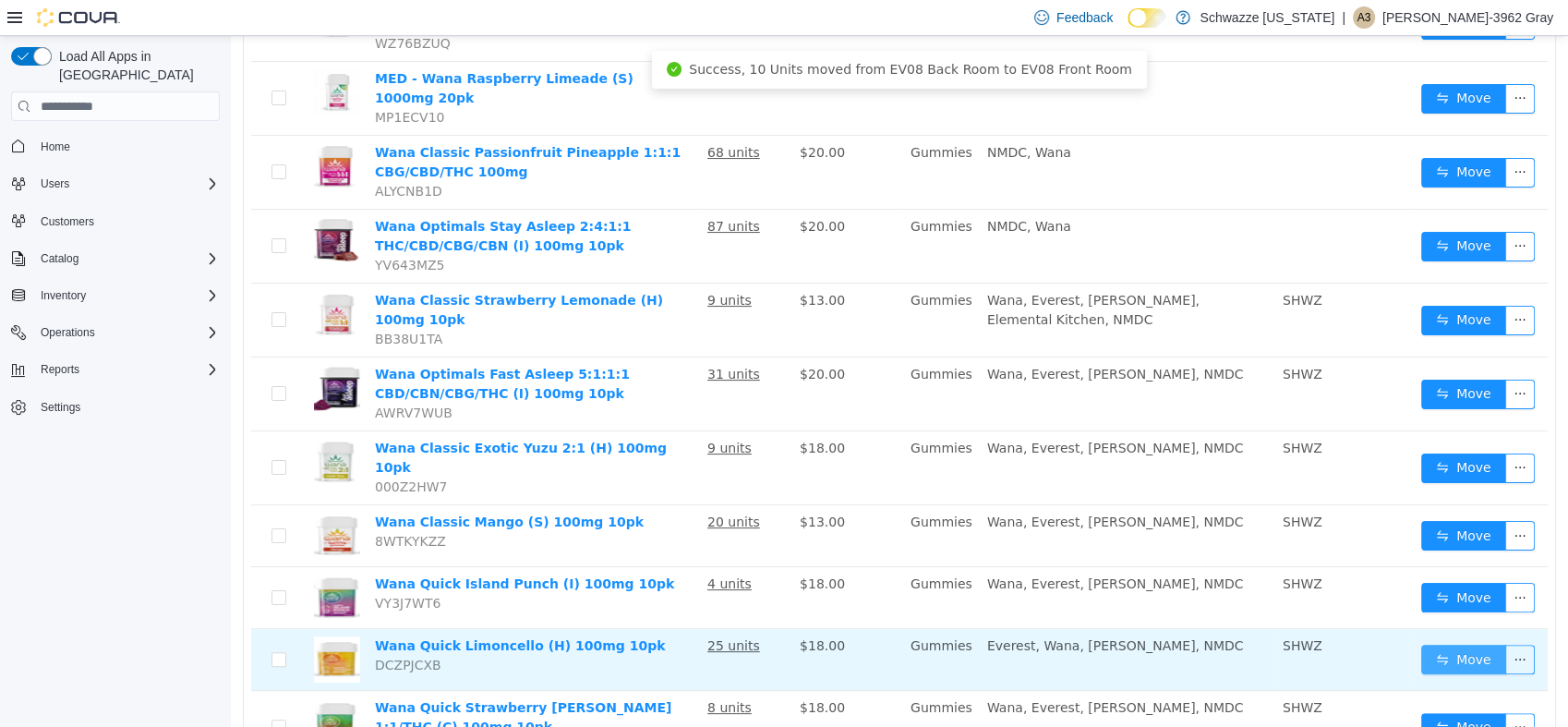
click at [1458, 645] on button "Move" at bounding box center [1464, 659] width 85 height 30
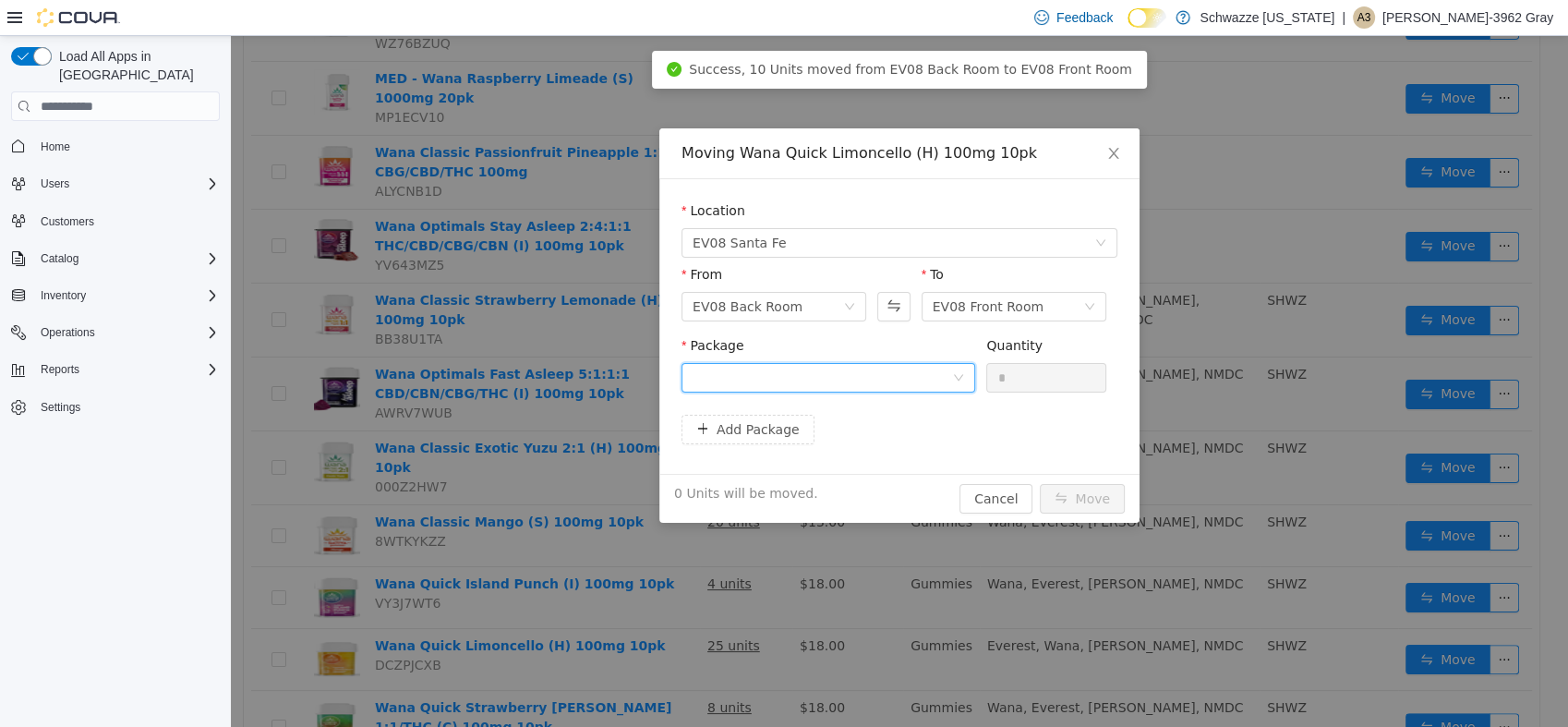
click at [863, 372] on div at bounding box center [822, 377] width 259 height 28
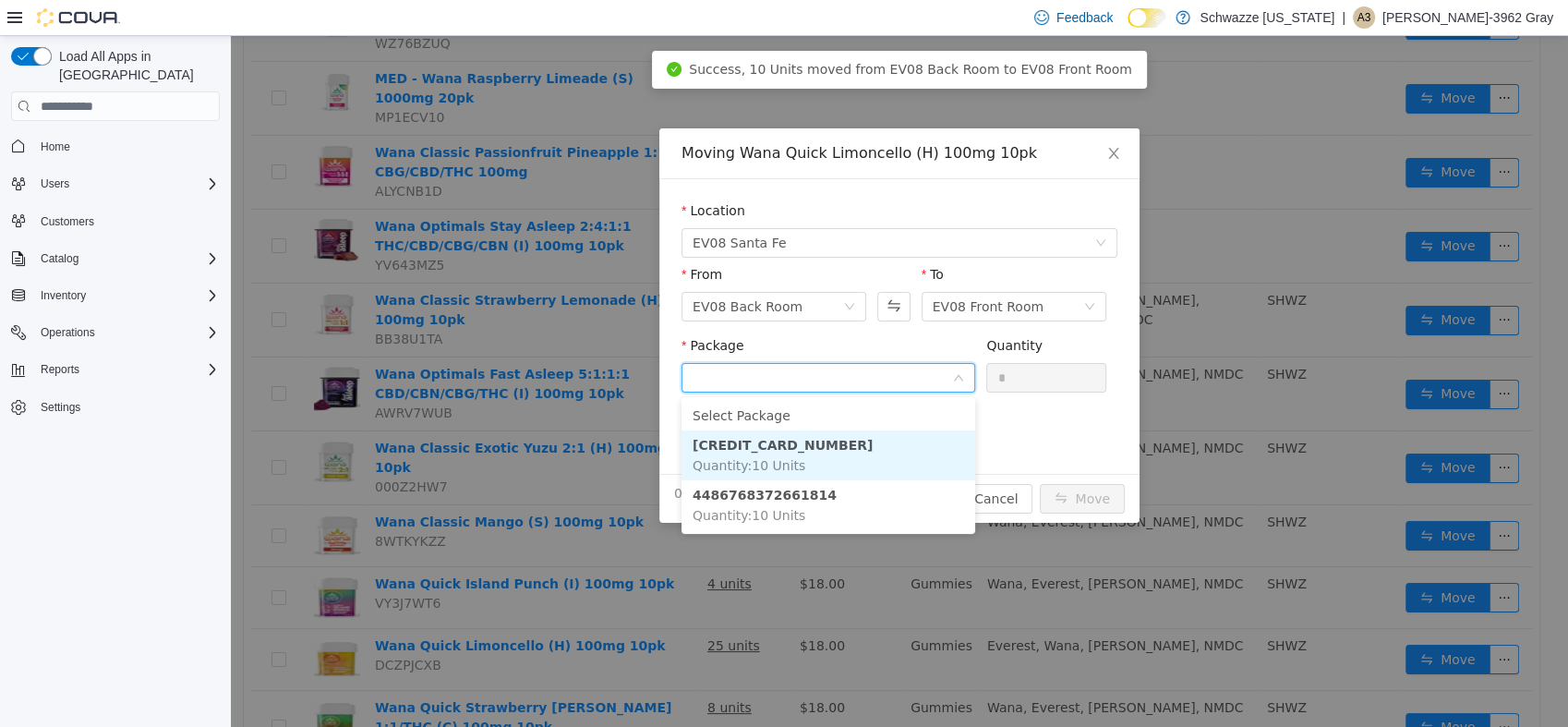
click at [829, 448] on li "[CREDIT_CARD_NUMBER] Quantity : 10 Units" at bounding box center [828, 456] width 294 height 50
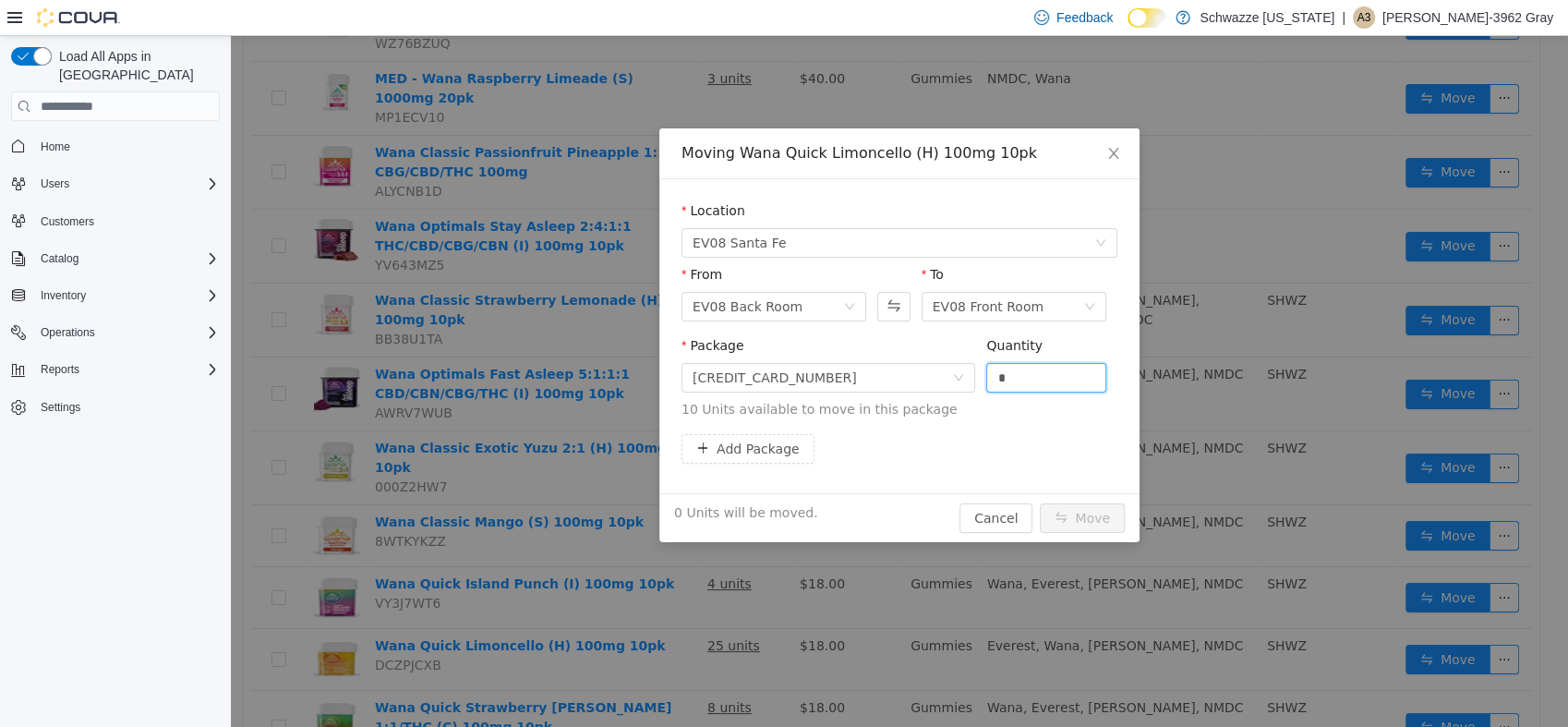
drag, startPoint x: 1008, startPoint y: 383, endPoint x: 895, endPoint y: 398, distance: 114.0
click at [895, 398] on span "Package [CREDIT_CARD_NUMBER] Quantity * 10 Units available to move in this pack…" at bounding box center [899, 378] width 436 height 81
type input "**"
click at [1040, 504] on button "Move" at bounding box center [1082, 518] width 85 height 30
